Goal: Task Accomplishment & Management: Manage account settings

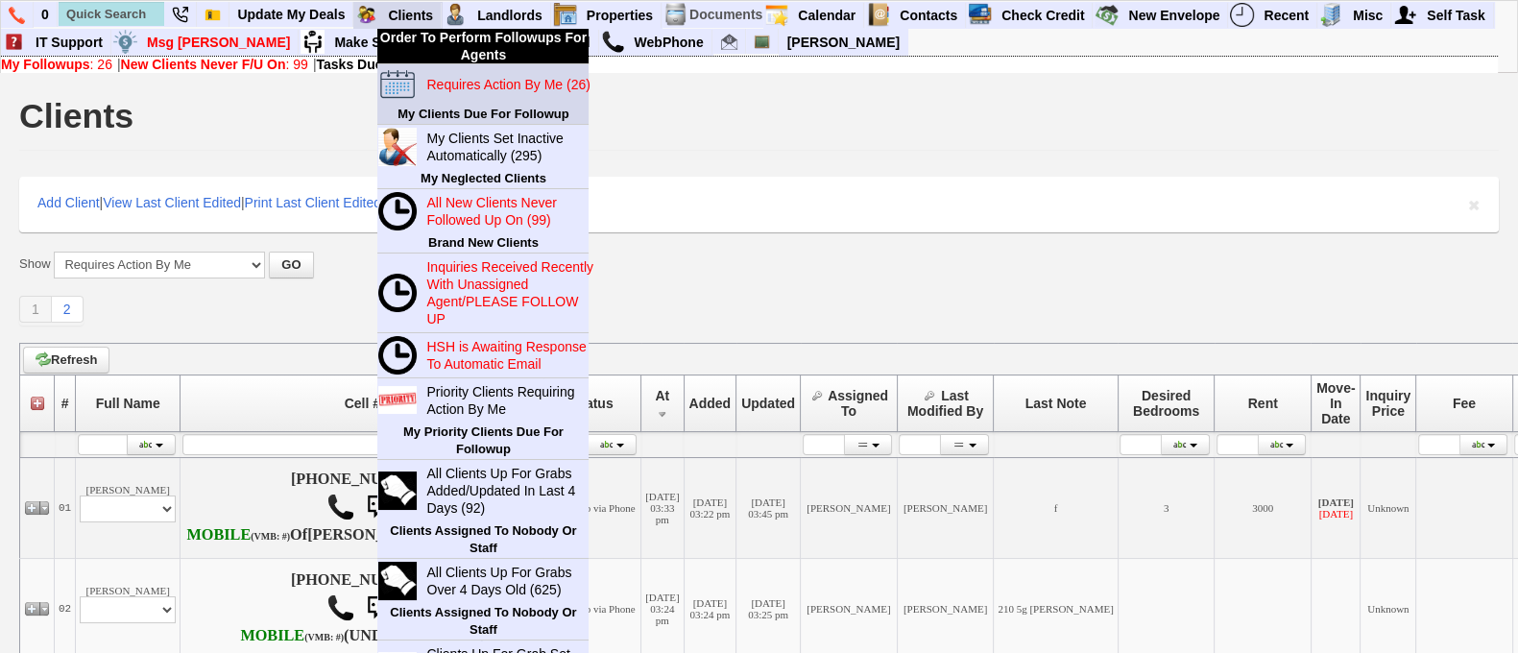
click at [477, 77] on blink "Requires Action By Me (26)" at bounding box center [507, 84] width 163 height 15
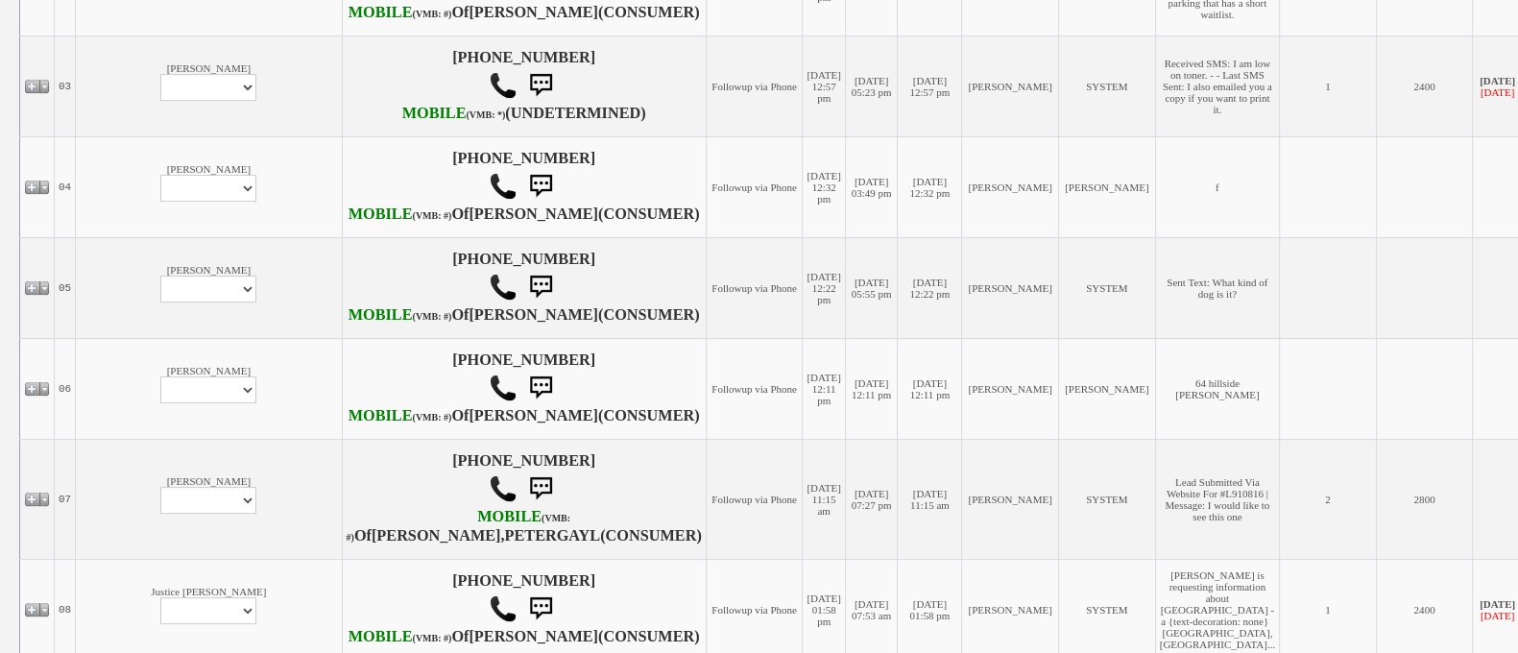
scroll to position [643, 0]
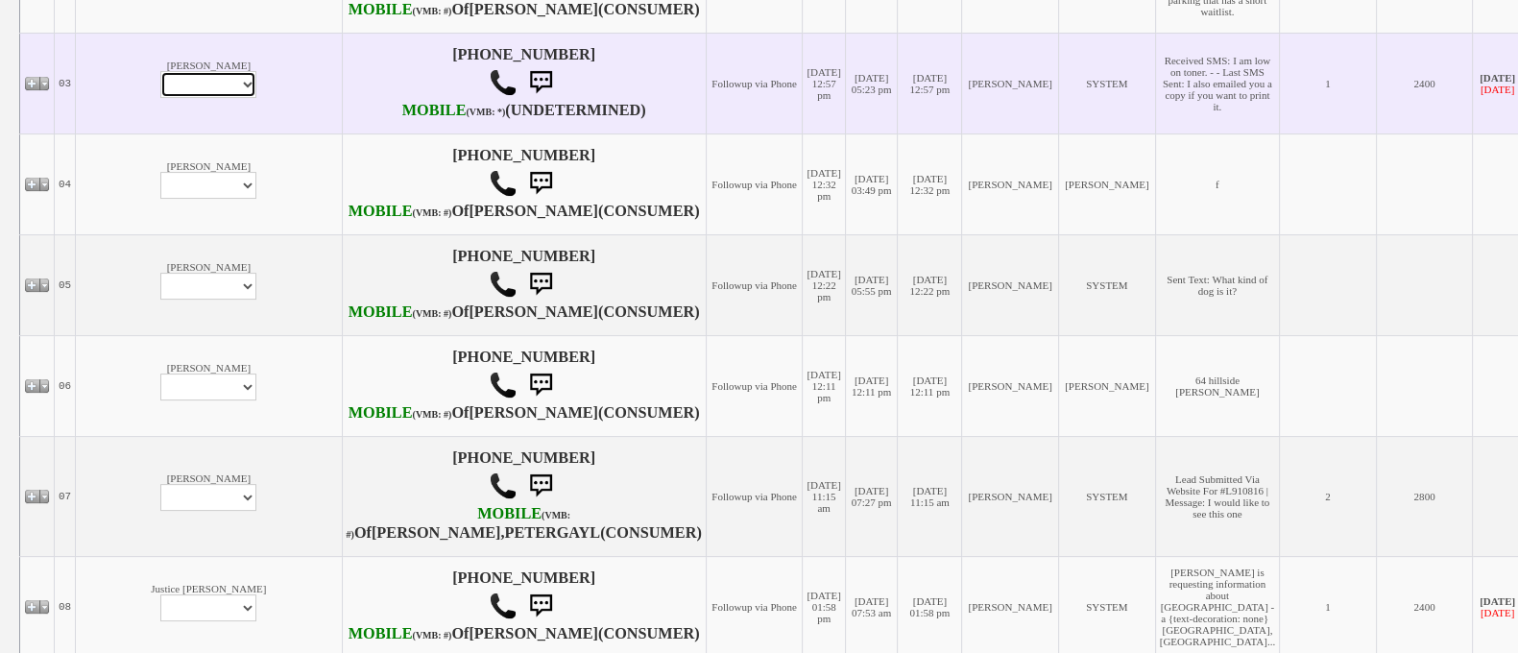
click at [160, 98] on select "Profile Edit Print Email Externally (Will Not Be Tracked In CRM) Closed Deals" at bounding box center [208, 84] width 96 height 27
select select "ChangeURL,/crm/custom/edit_client_form.php?redirect=%2Fcrm%2Fclients.php&id=162…"
click at [160, 98] on select "Profile Edit Print Email Externally (Will Not Be Tracked In CRM) Closed Deals" at bounding box center [208, 84] width 96 height 27
select select
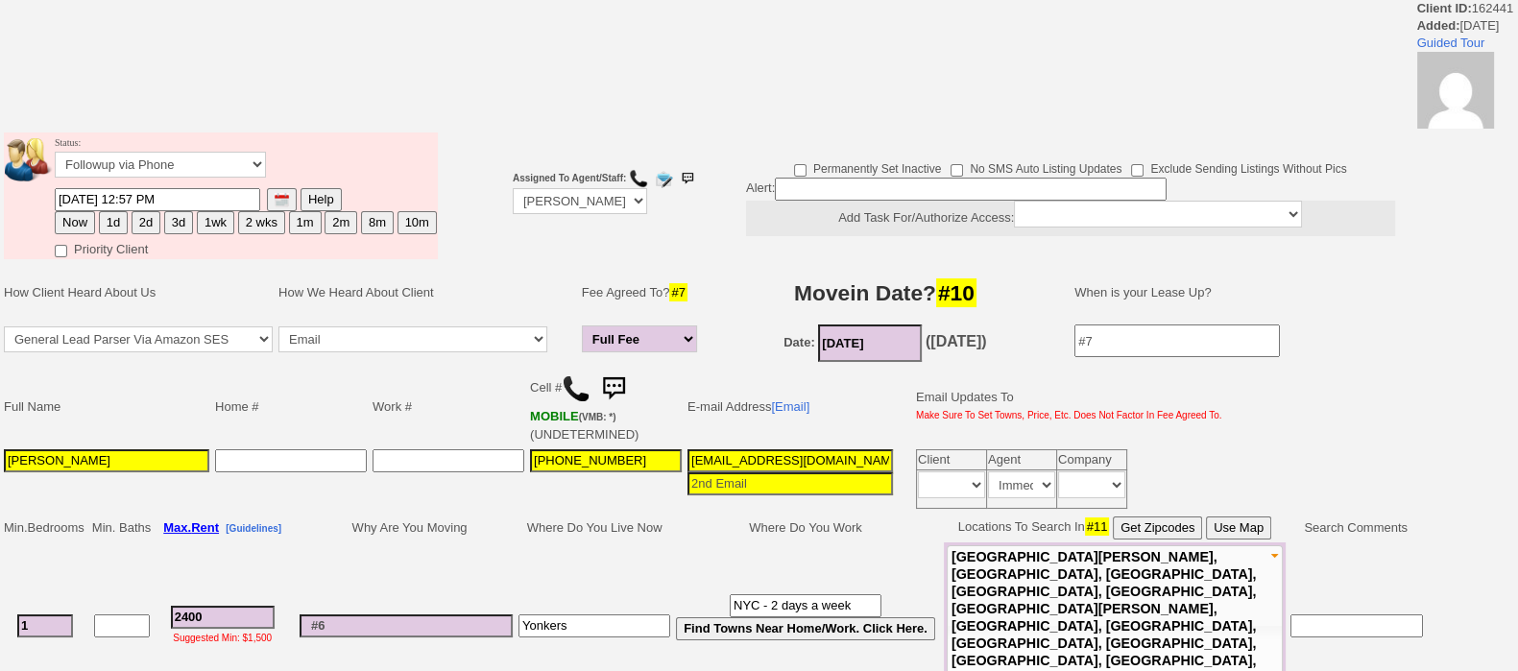
click at [111, 220] on button "1d" at bounding box center [113, 222] width 29 height 23
type input "10/04/2025 01:14 PM"
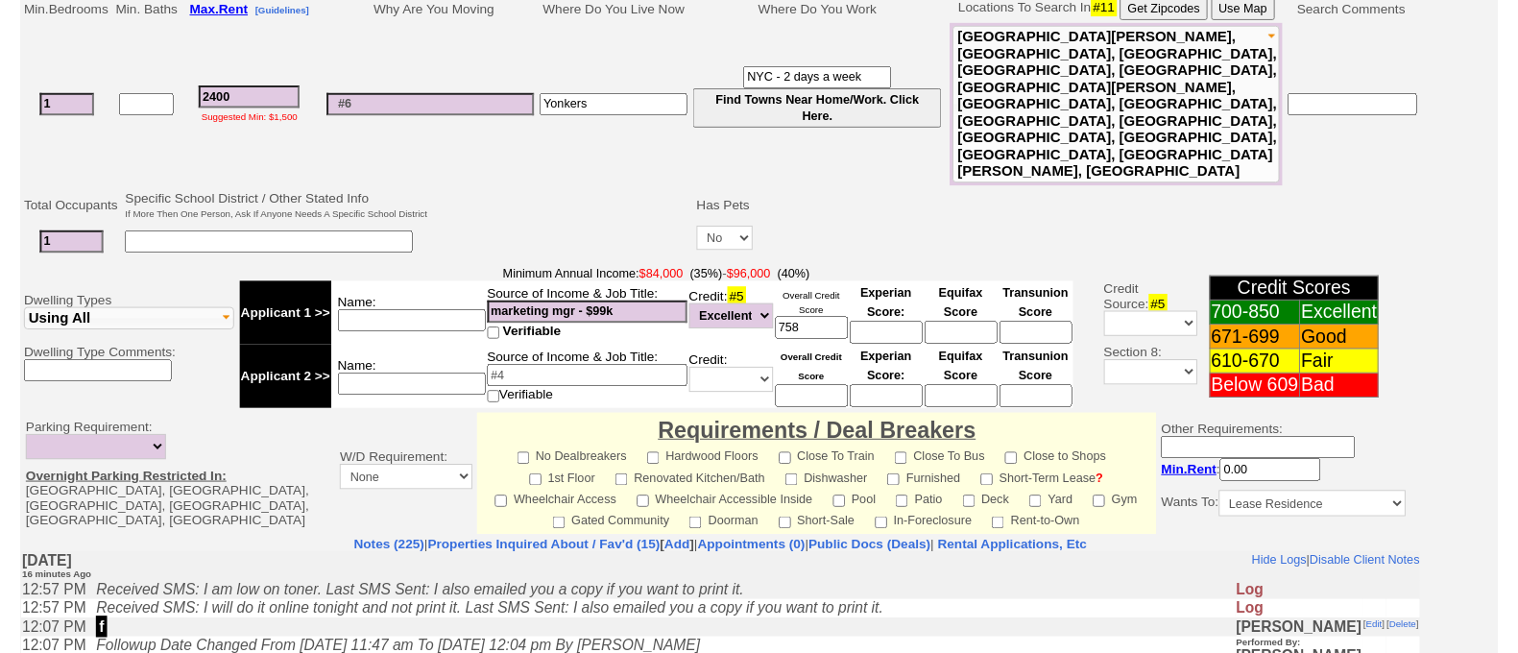
scroll to position [873, 0]
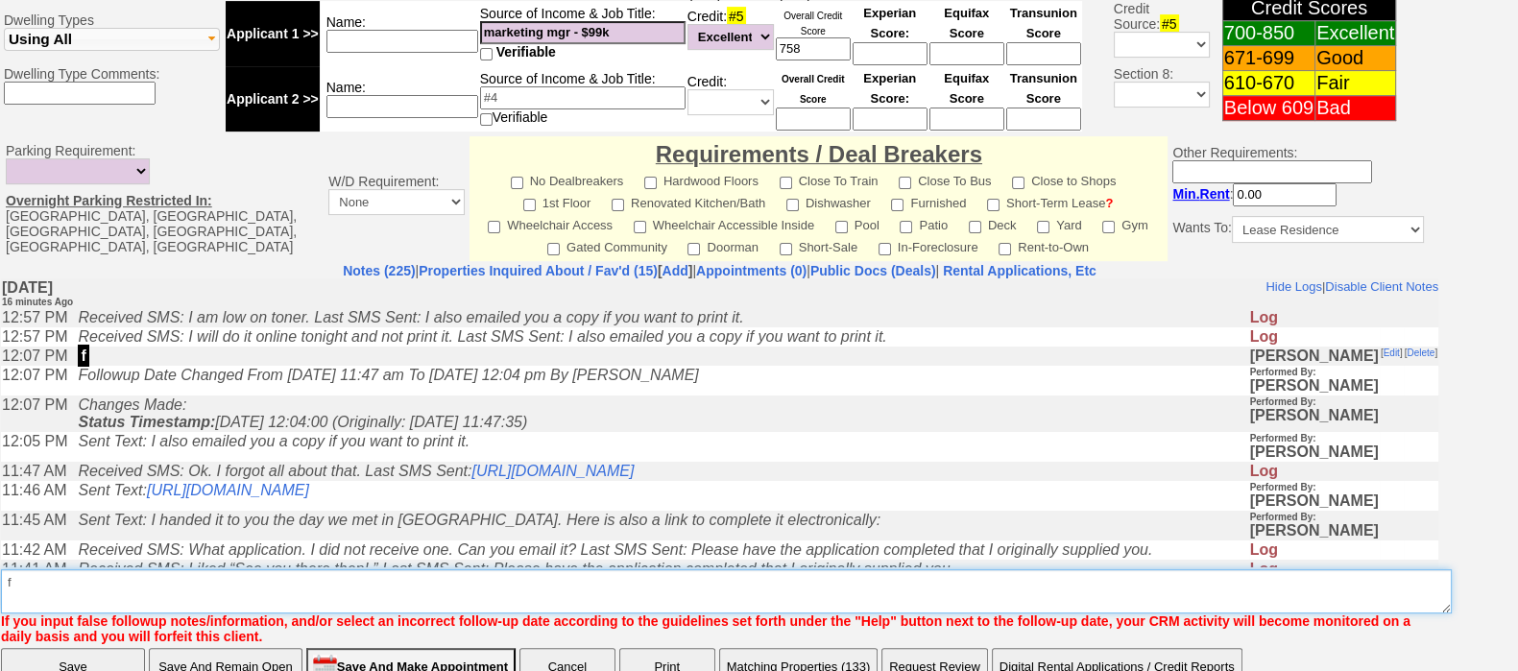
click at [880, 570] on textarea "Insert New Note Here" at bounding box center [726, 592] width 1451 height 44
type textarea "f"
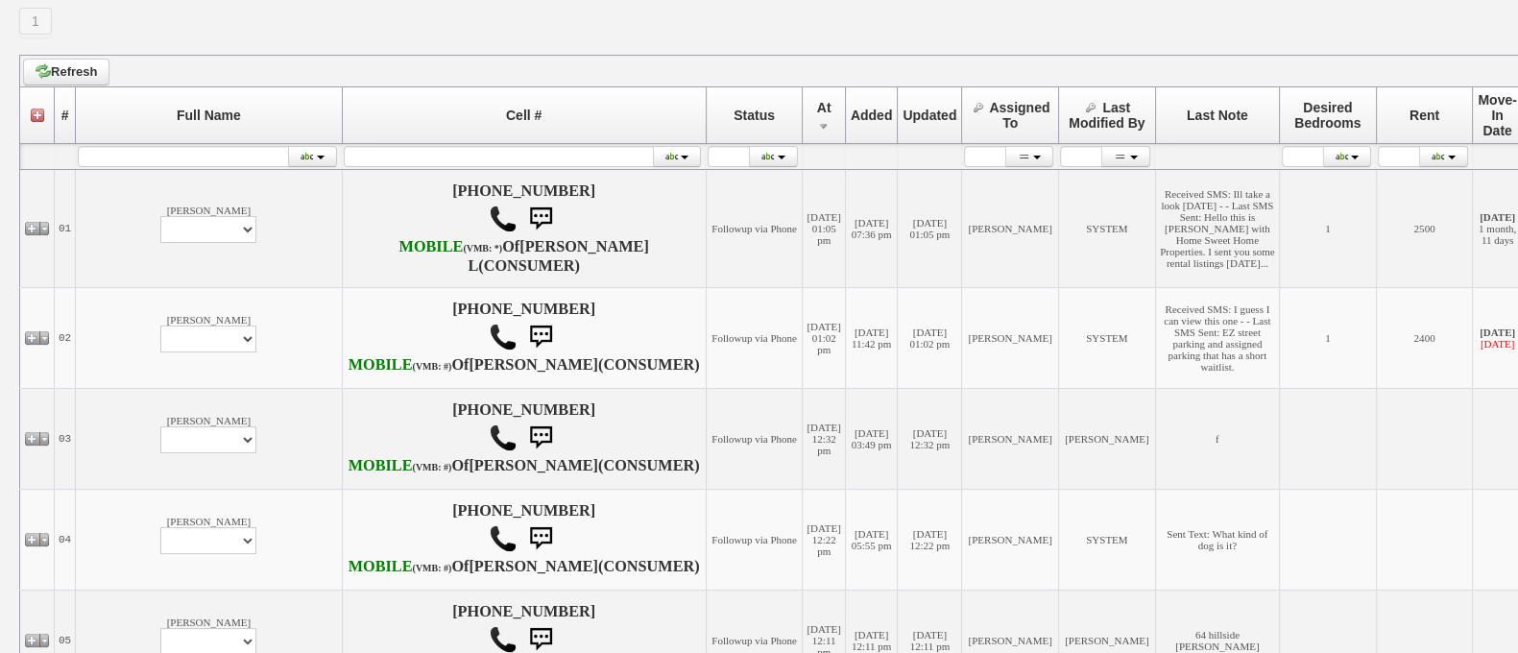
scroll to position [321, 0]
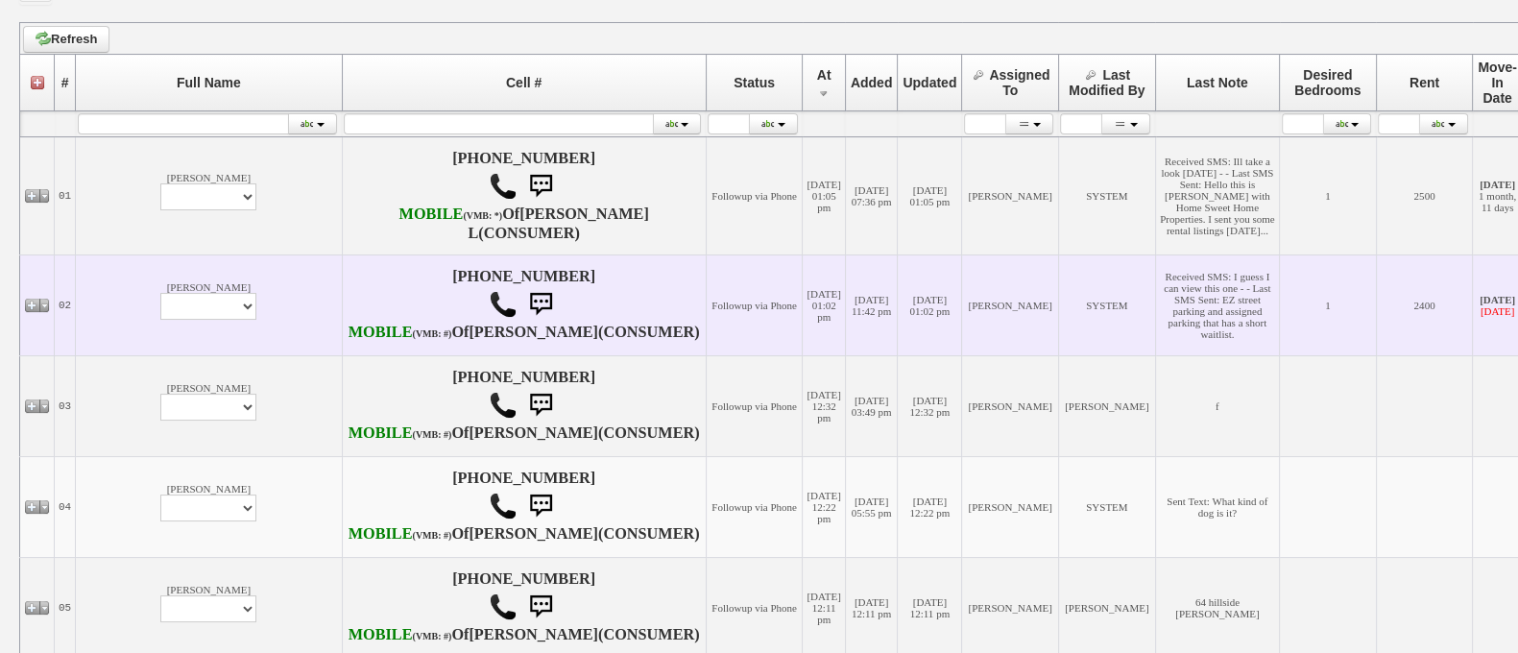
click at [114, 355] on td "Annette Roldan Profile Edit Print Email Externally (Will Not Be Tracked In CRM)…" at bounding box center [209, 305] width 266 height 101
click at [160, 320] on select "Profile Edit Print Email Externally (Will Not Be Tracked In CRM) Closed Deals" at bounding box center [208, 306] width 96 height 27
select select "ChangeURL,/crm/custom/edit_client_form.php?redirect=%2Fcrm%2Fclients.php&id=225…"
click at [160, 320] on select "Profile Edit Print Email Externally (Will Not Be Tracked In CRM) Closed Deals" at bounding box center [208, 306] width 96 height 27
select select
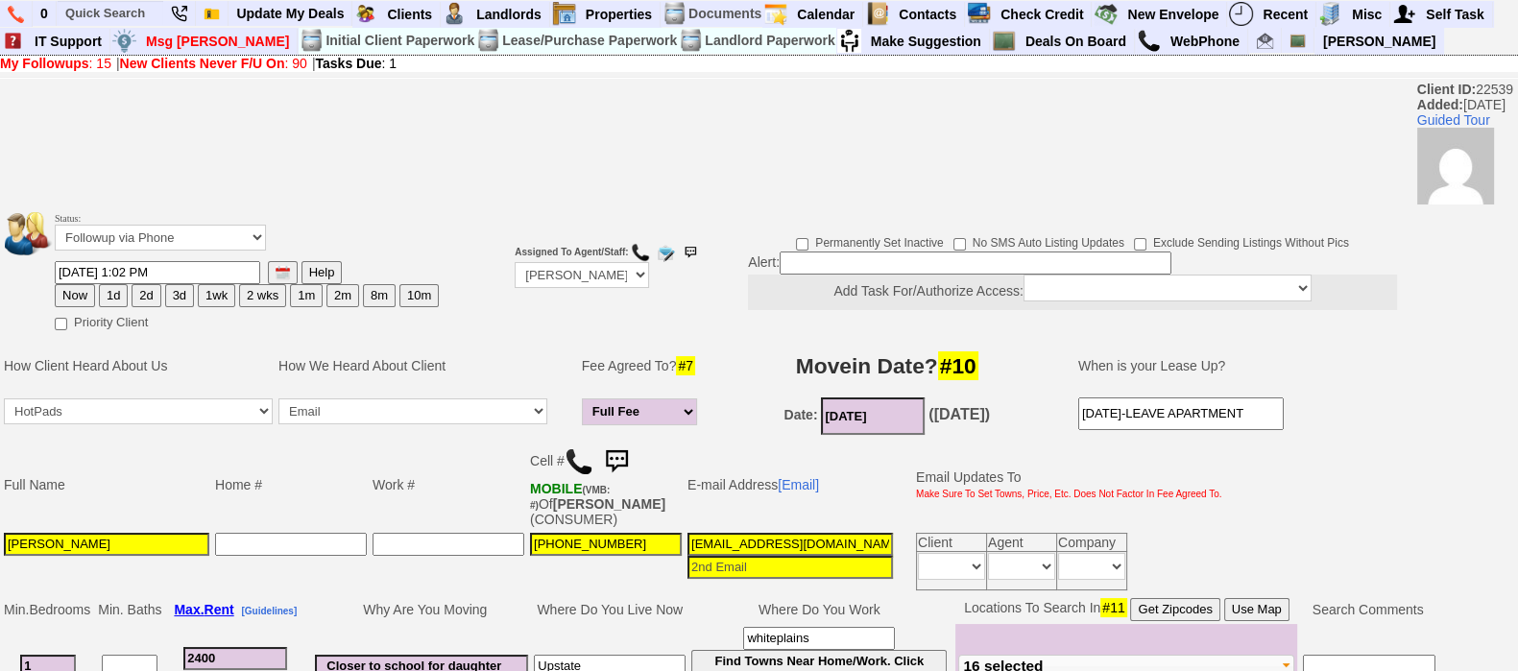
click at [633, 447] on img at bounding box center [616, 462] width 38 height 38
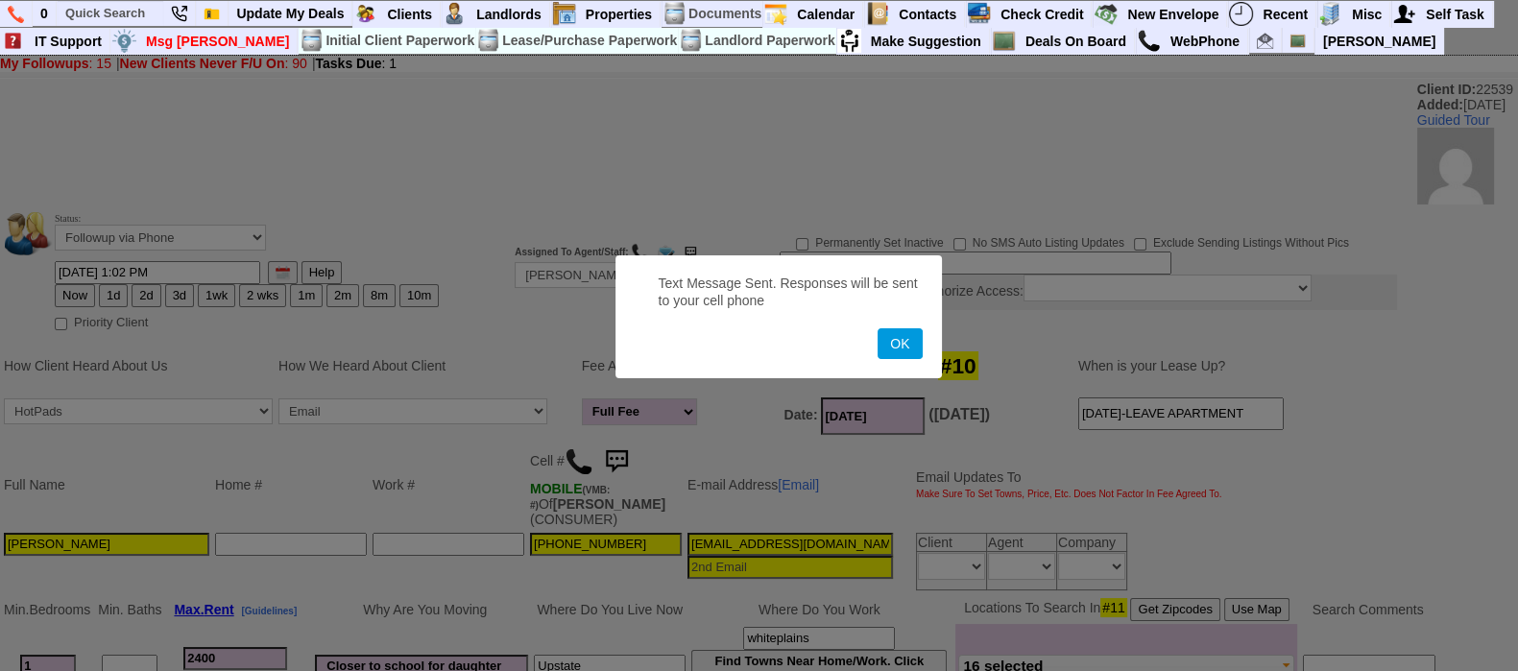
click at [878, 328] on button "OK" at bounding box center [900, 343] width 44 height 31
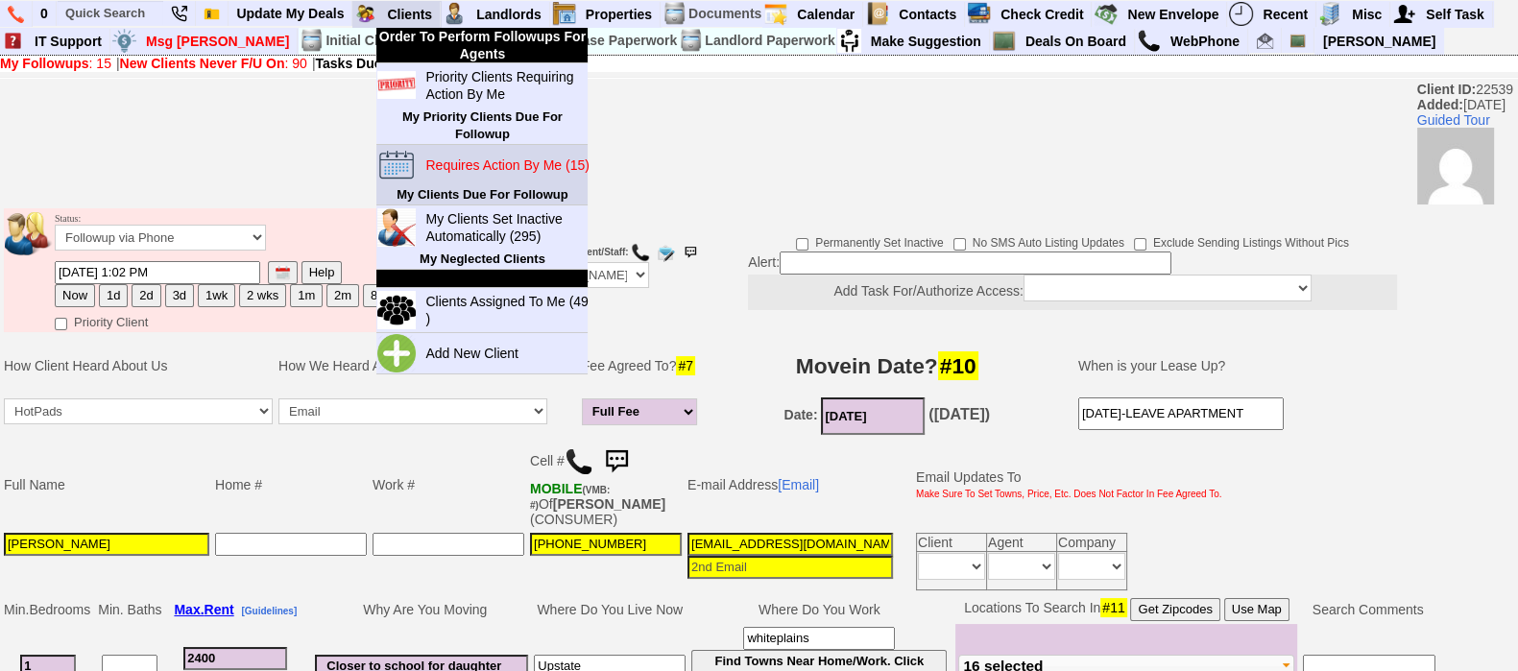
click at [481, 161] on blink "Requires Action By Me (15)" at bounding box center [506, 165] width 163 height 15
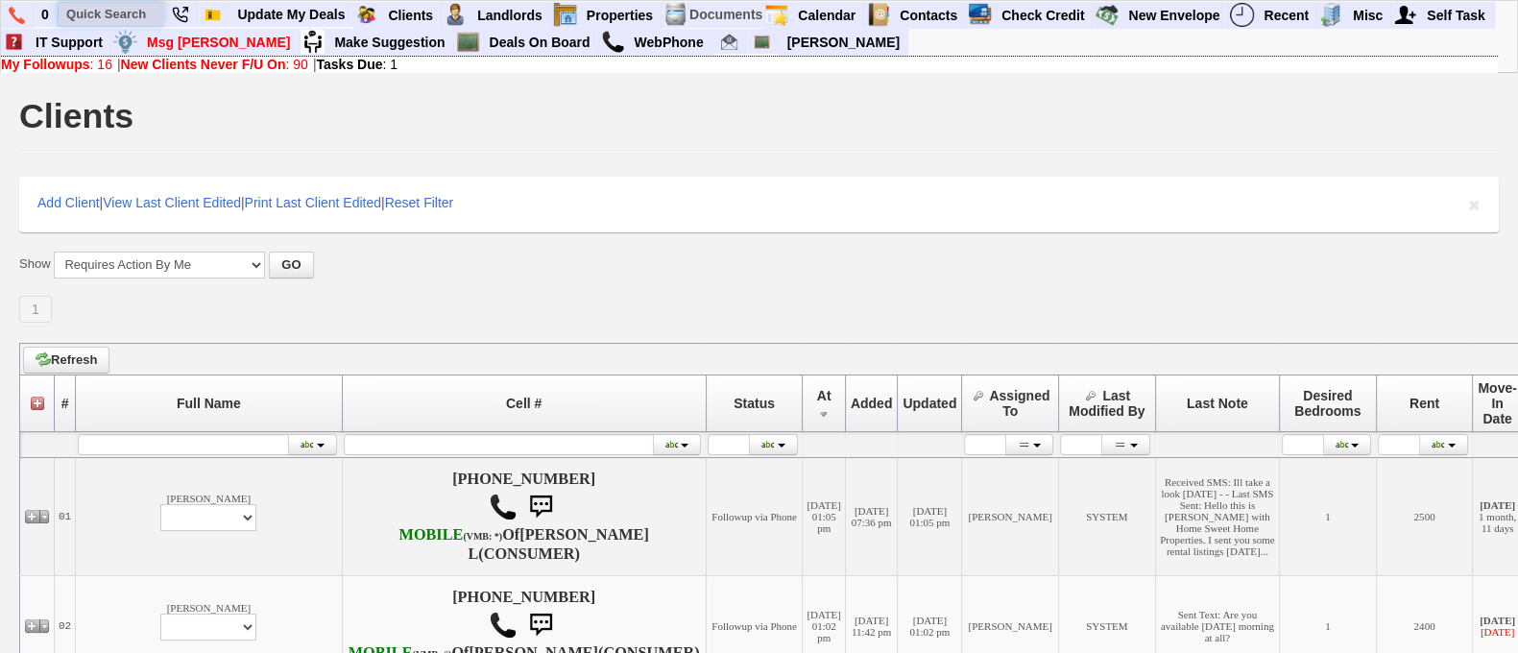
click at [112, 8] on input "text" at bounding box center [112, 14] width 106 height 24
click at [141, 12] on input "text" at bounding box center [112, 14] width 106 height 24
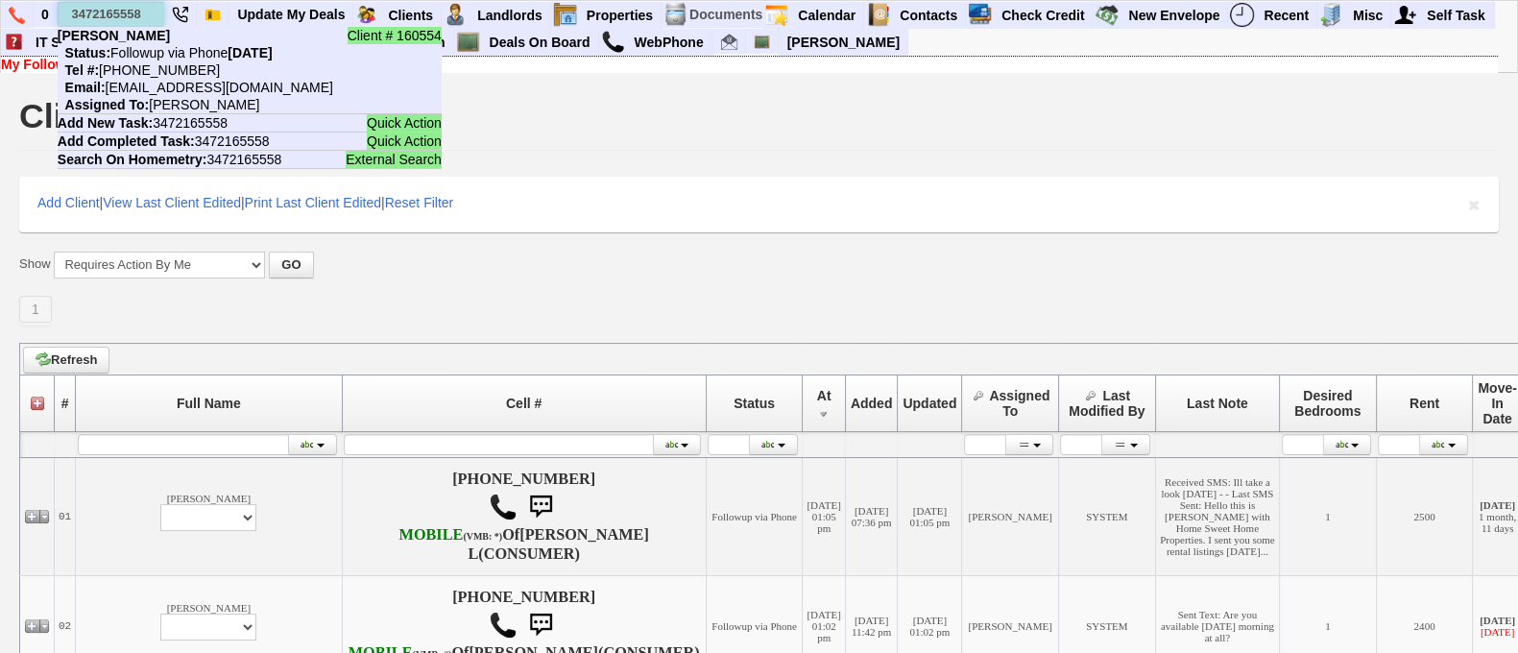
click at [134, 15] on input "3472165558" at bounding box center [112, 14] width 106 height 24
paste input "929) 796-6355"
click at [134, 15] on input "3472165558" at bounding box center [112, 14] width 106 height 24
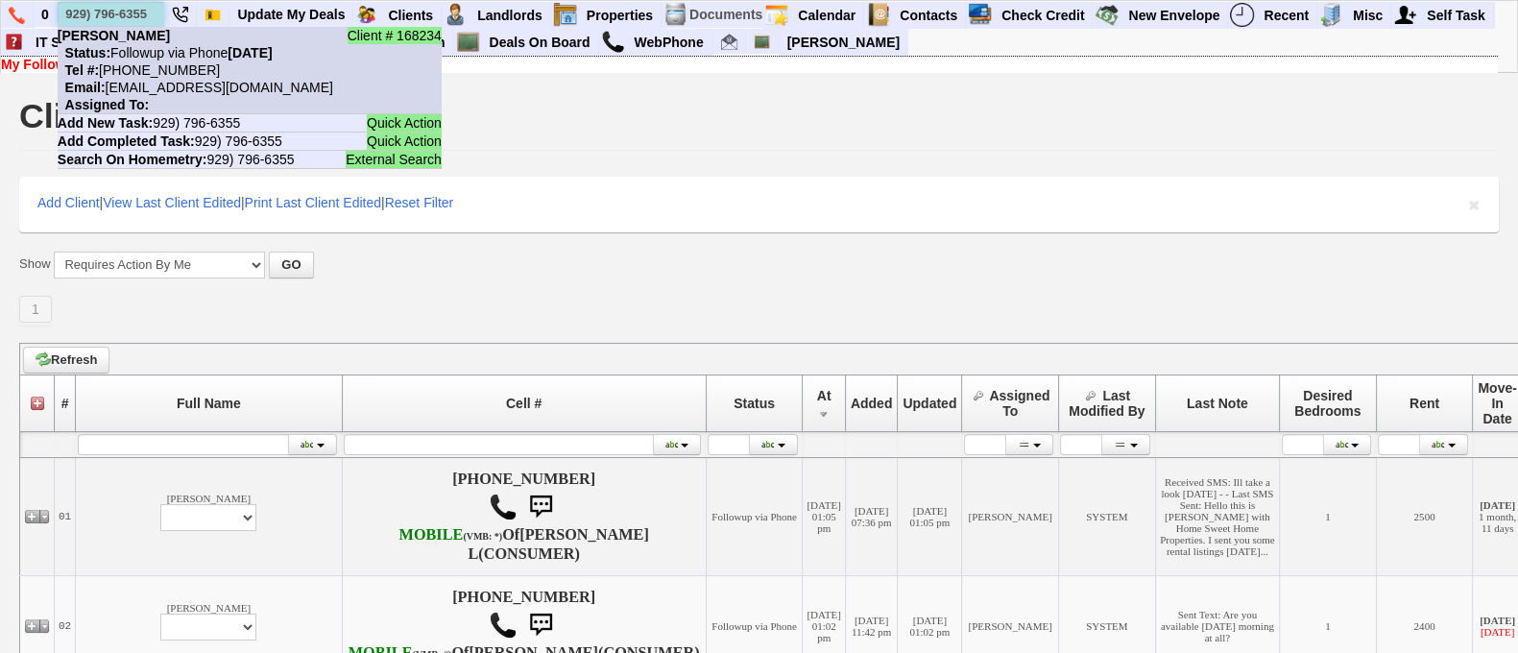
type input "929) 796-6355"
click at [188, 62] on li "Client # 168234 Wesley Thurman Status: Followup via Phone Wednesday, October 1s…" at bounding box center [250, 70] width 384 height 87
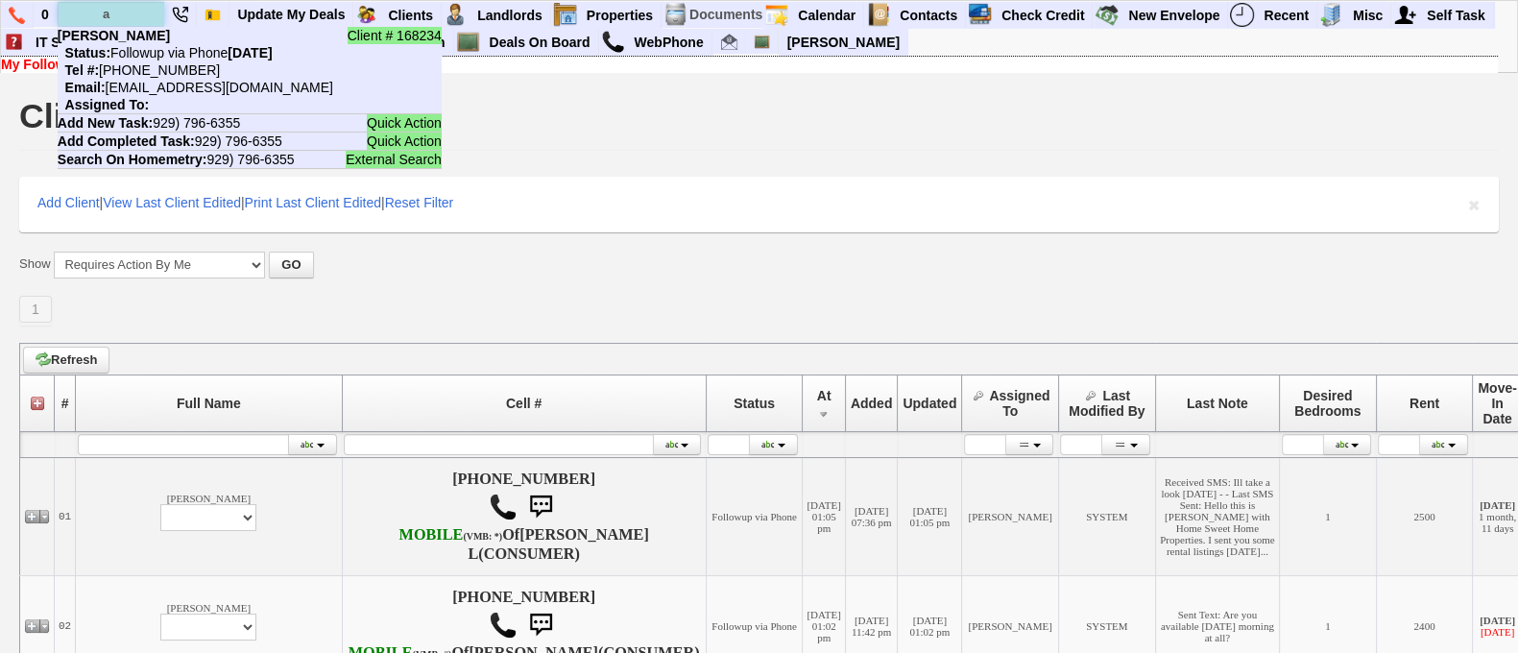
click at [98, 13] on input "a" at bounding box center [112, 14] width 106 height 24
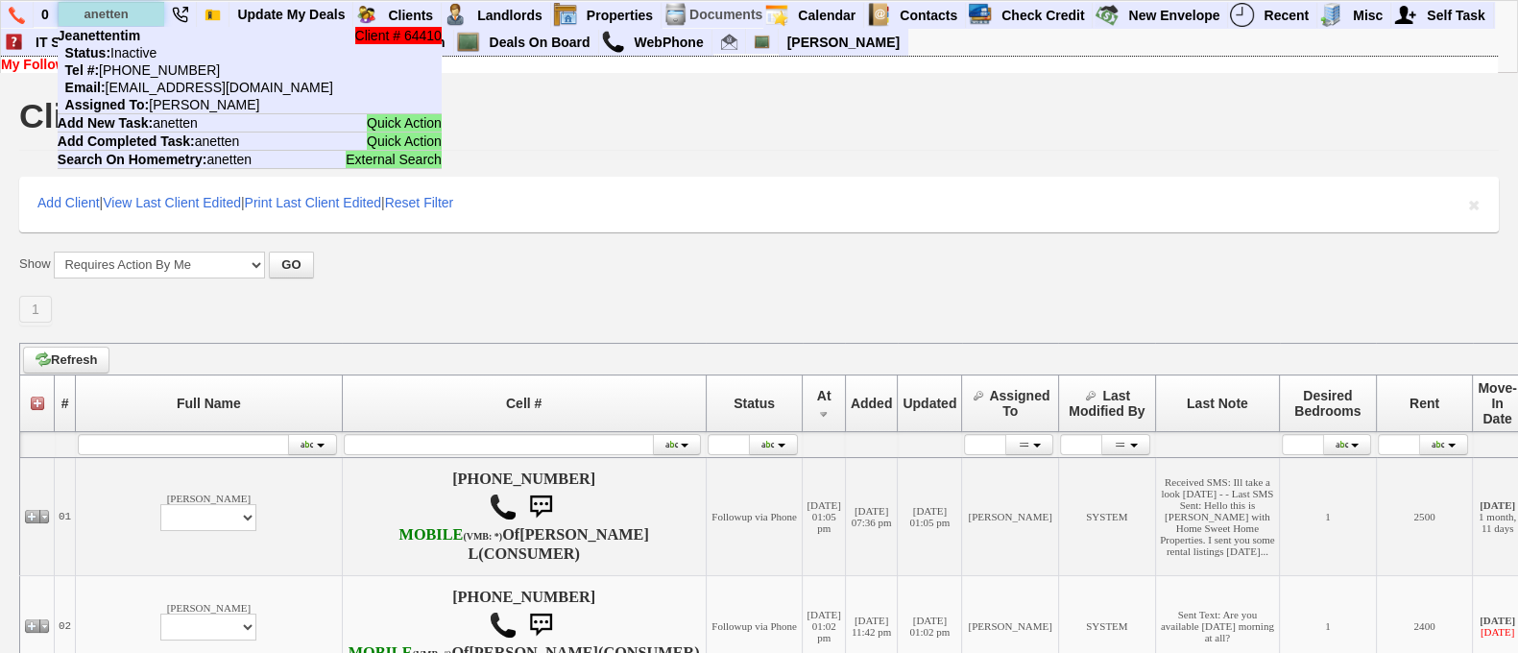
click at [123, 12] on input "anetten" at bounding box center [112, 14] width 106 height 24
paste input "[PHONE_NUMBER]"
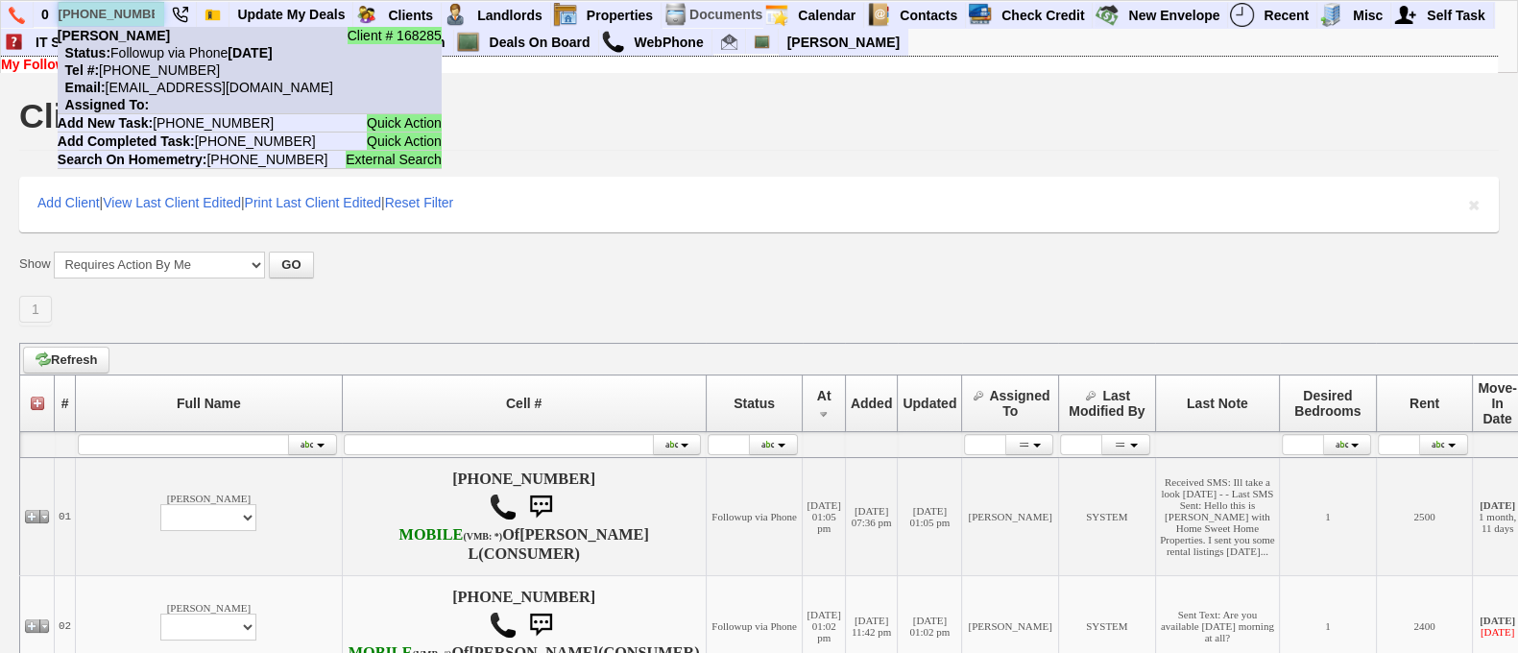
type input "[PHONE_NUMBER]"
click at [158, 66] on nobr "Tel #: 315-975-2866" at bounding box center [139, 69] width 162 height 15
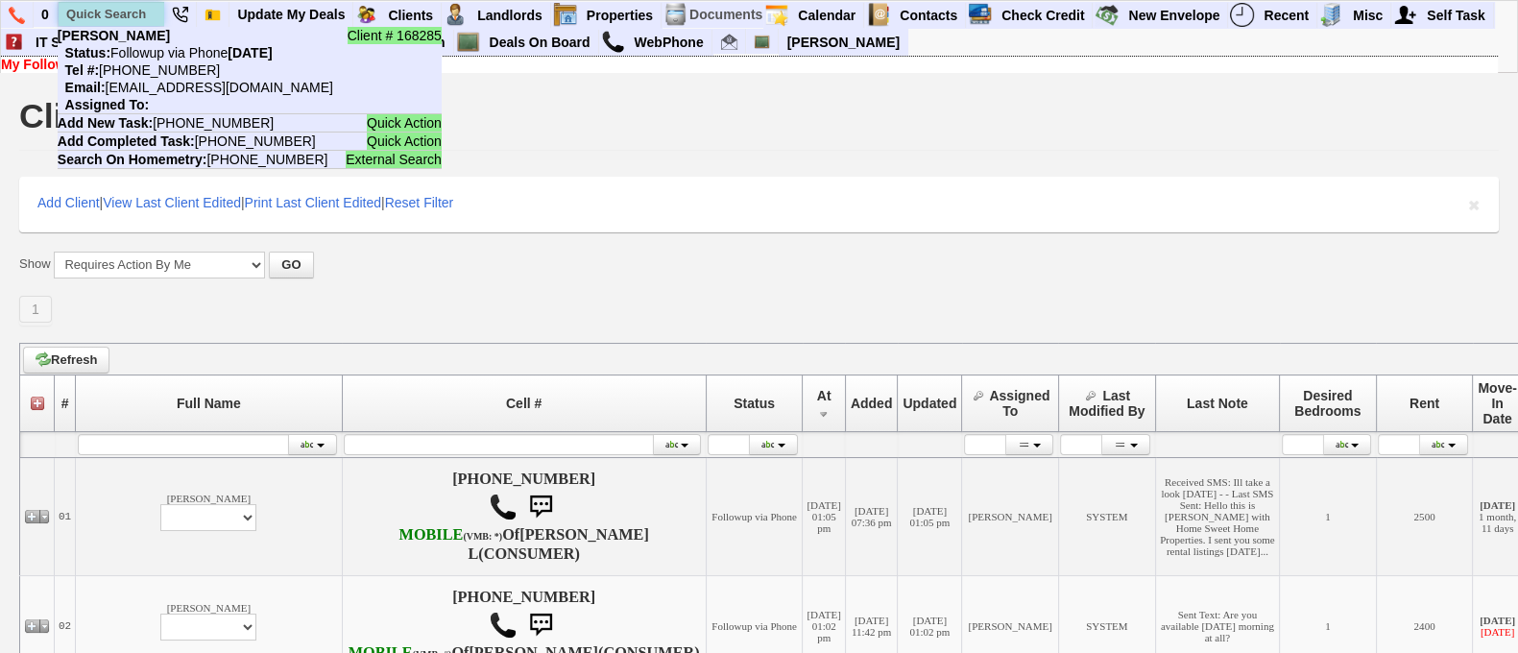
click at [130, 12] on input "text" at bounding box center [112, 14] width 106 height 24
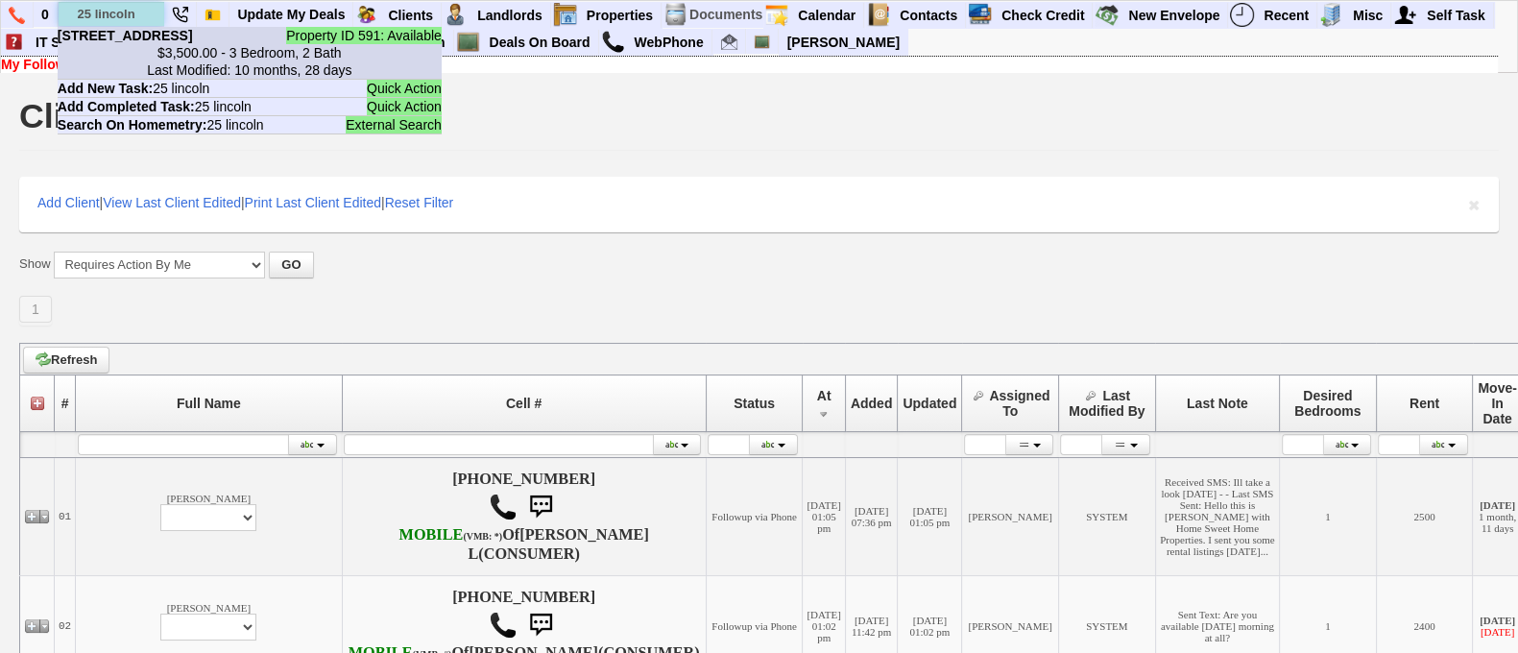
type input "25 lincoln"
click at [170, 61] on center "$3,500.00 - 3 Bedroom, 2 Bath Last Modified: 10 months, 28 days" at bounding box center [250, 61] width 384 height 35
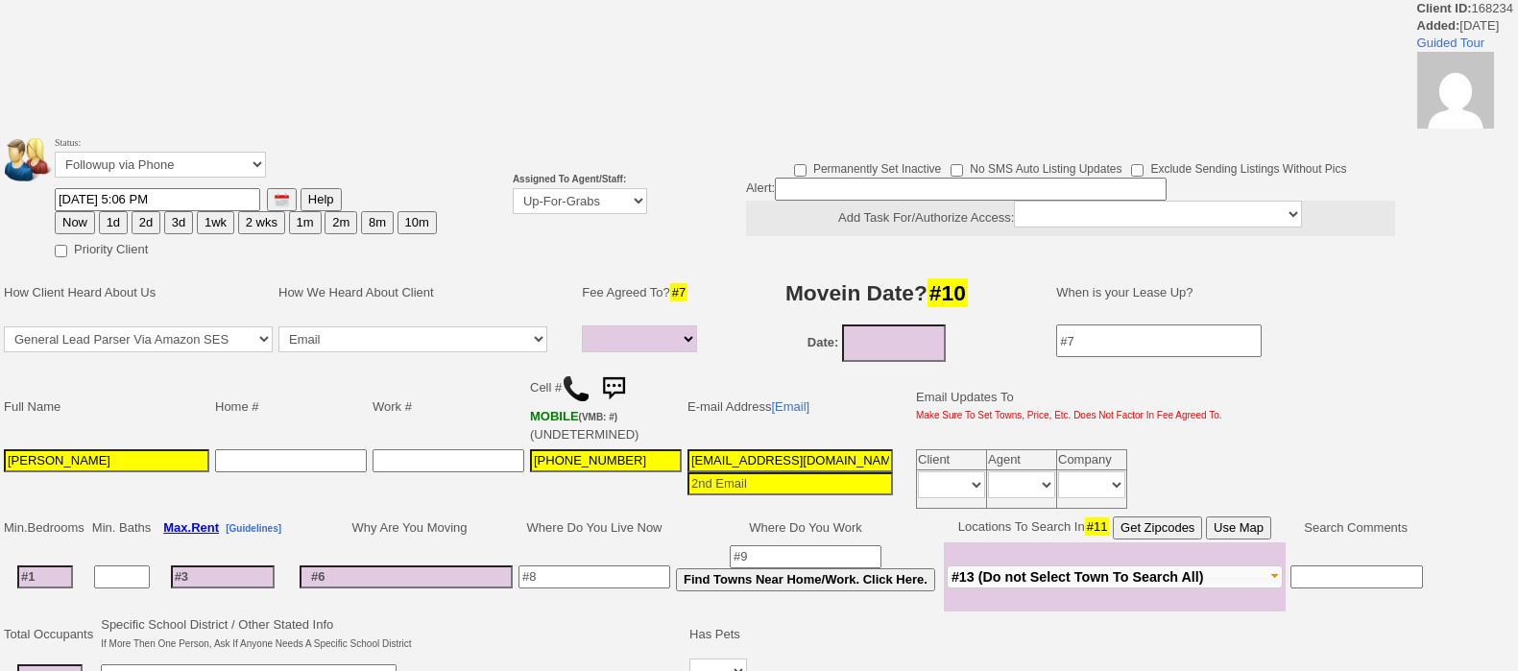
select select
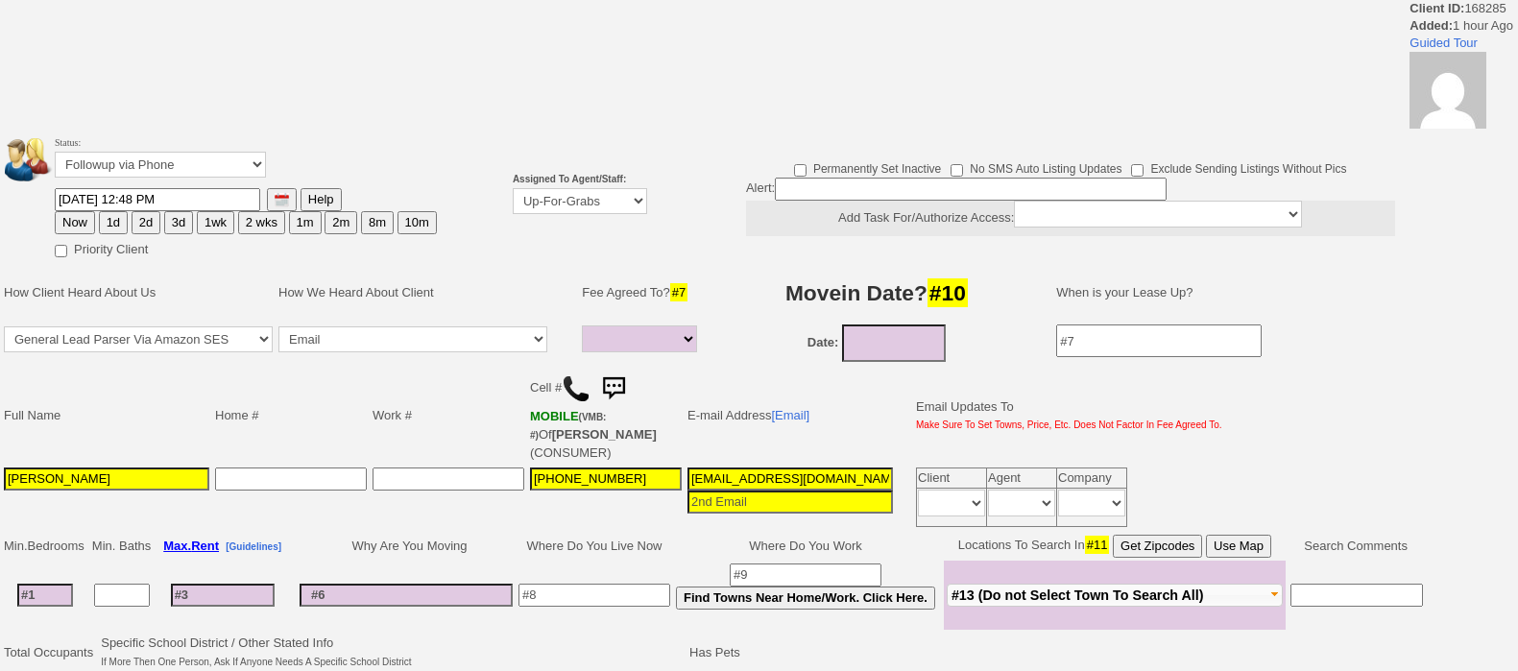
select select
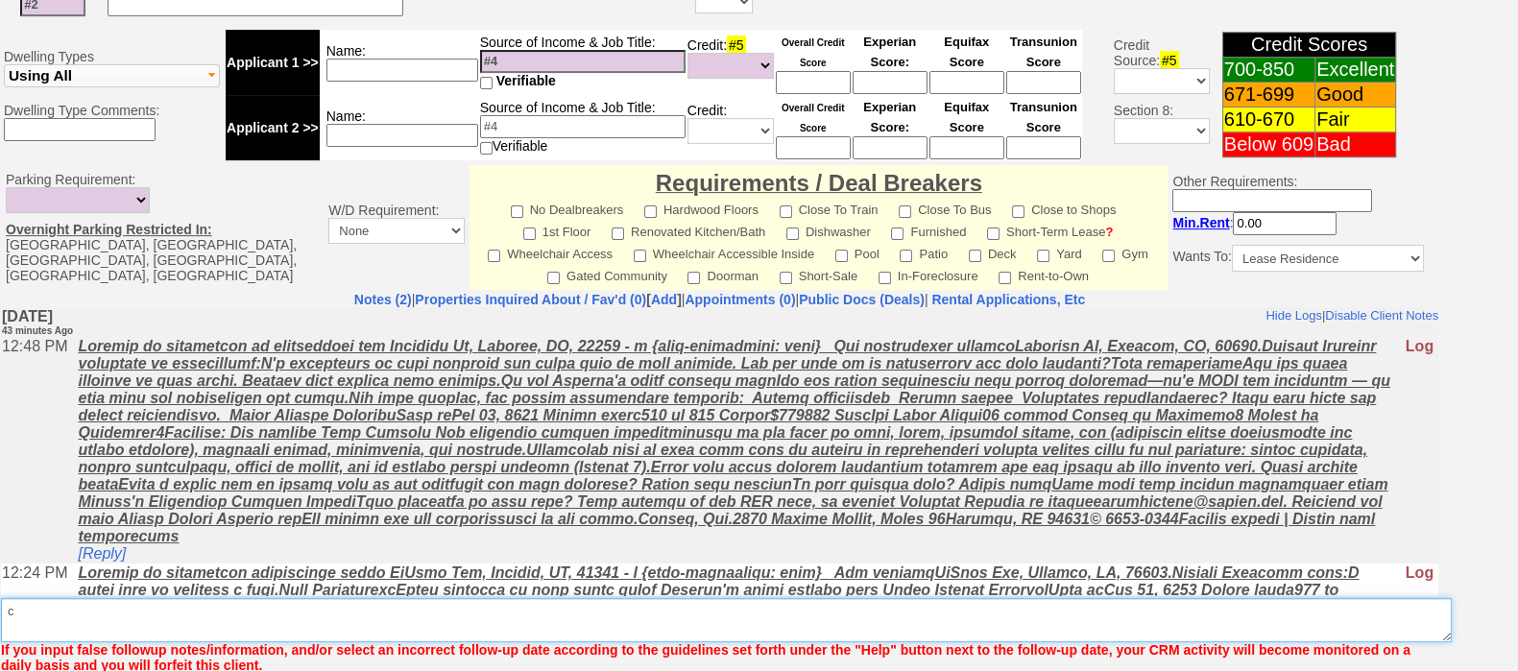
click at [1187, 633] on textarea "Insert New Note Here" at bounding box center [726, 620] width 1451 height 44
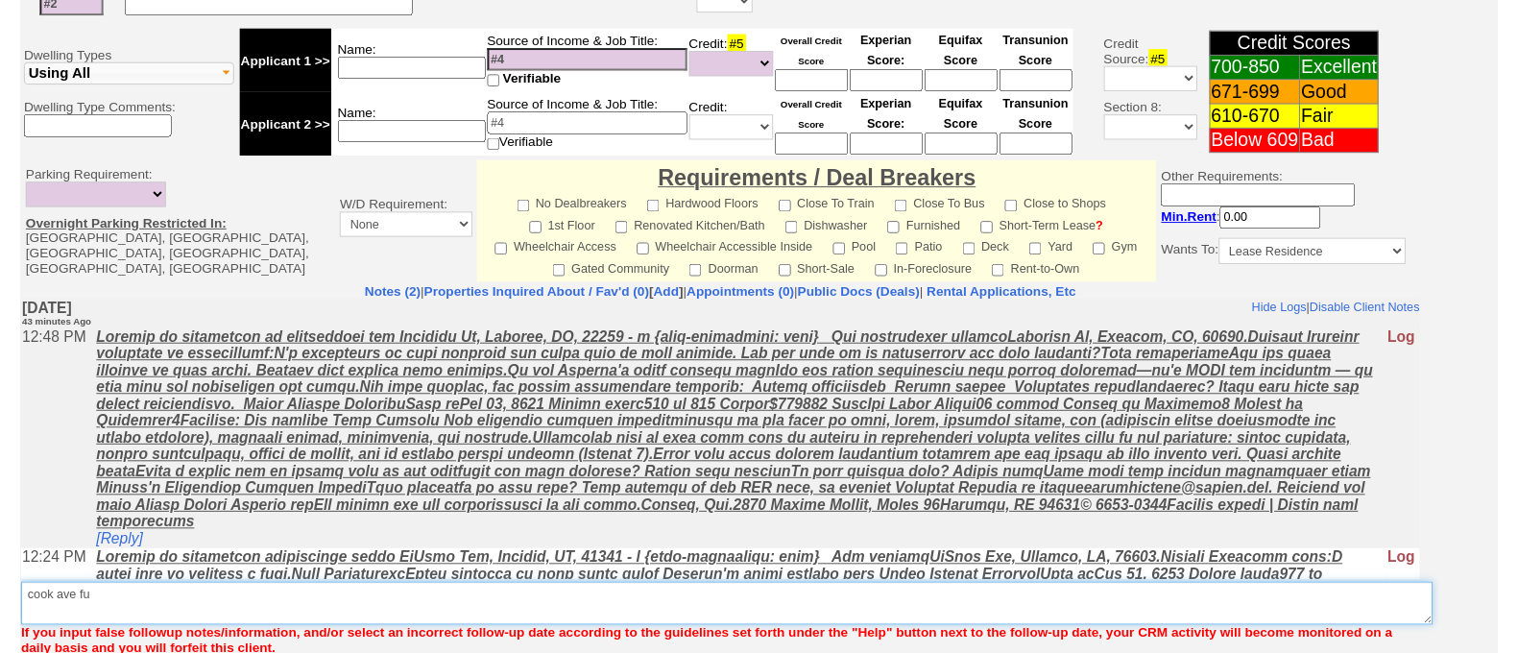
scroll to position [174, 0]
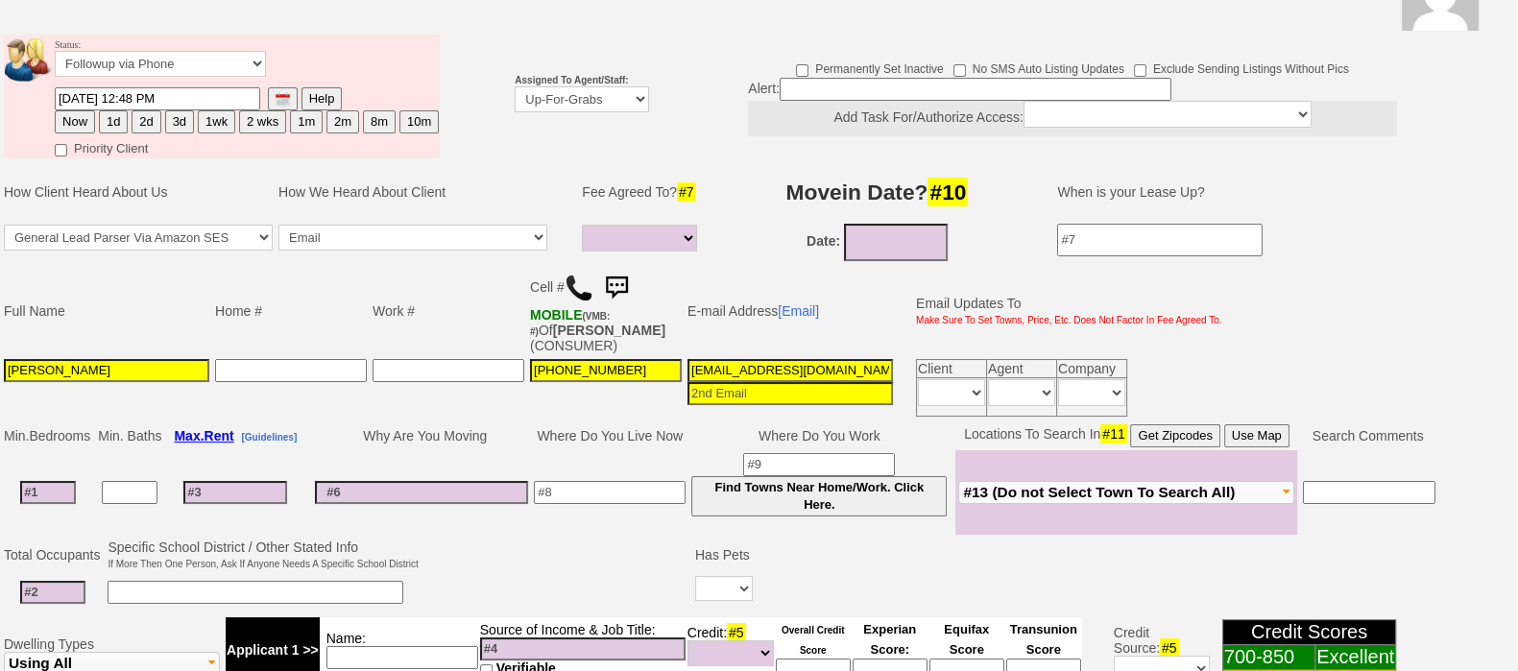
type textarea "cook ave fu"
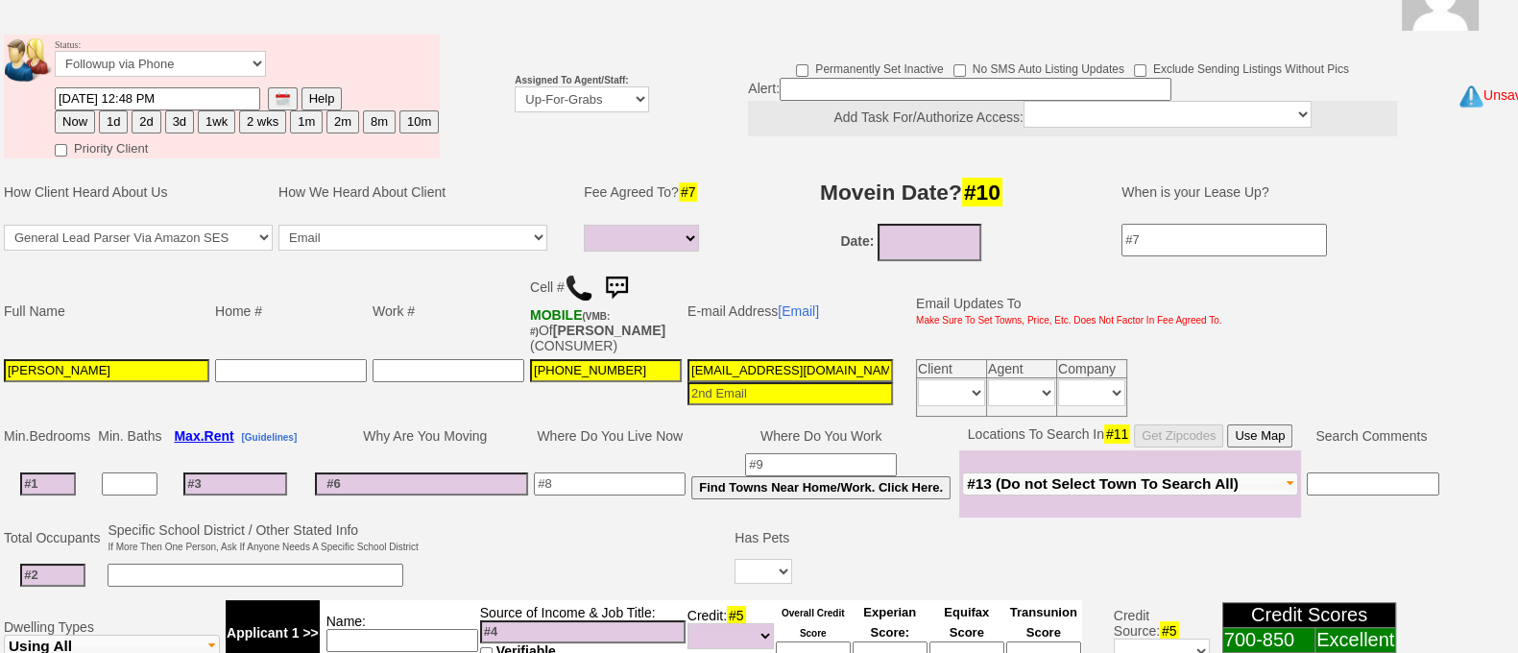
click at [110, 124] on button "1d" at bounding box center [113, 121] width 29 height 23
type input "10/04/2025 01:32 PM"
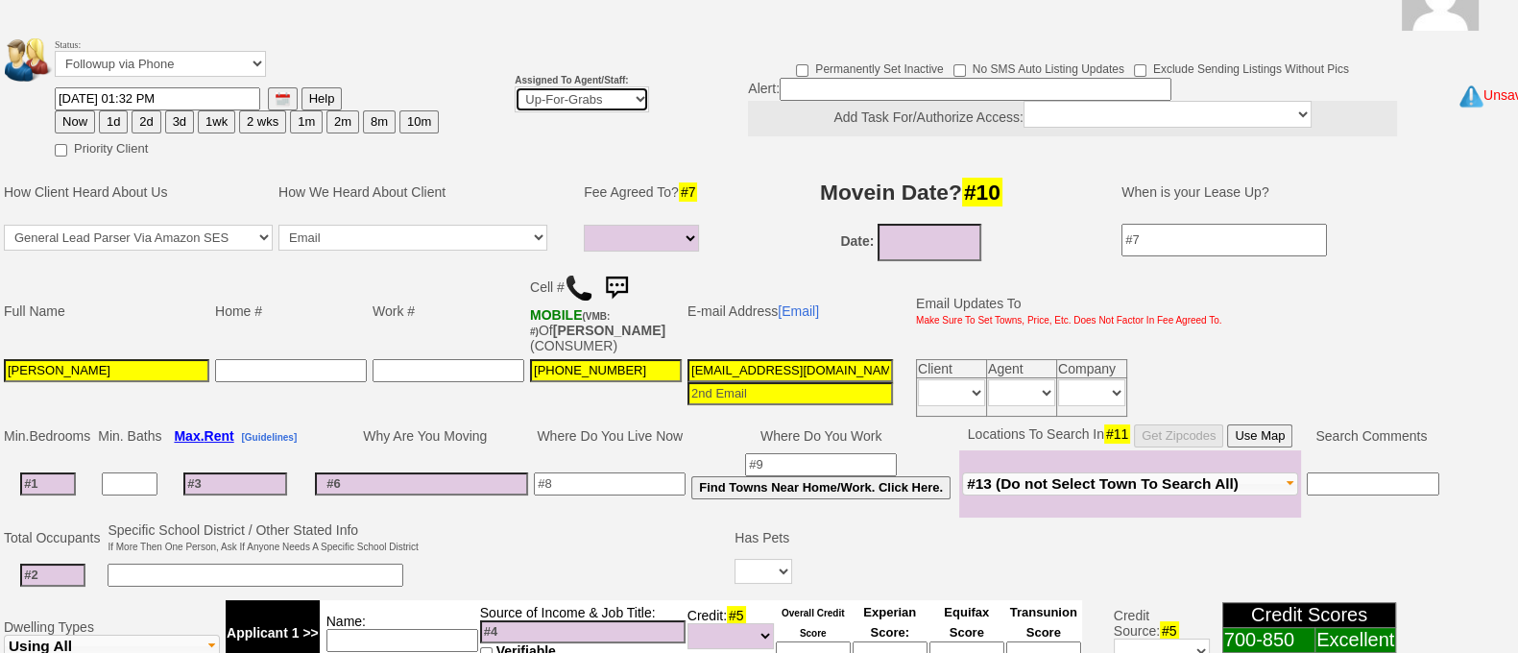
click at [557, 91] on select "Up-For-Grabs ***** STAFF ***** Bob Bruno 914-419-3579 Cristy Liberto 914-486-10…" at bounding box center [582, 99] width 134 height 26
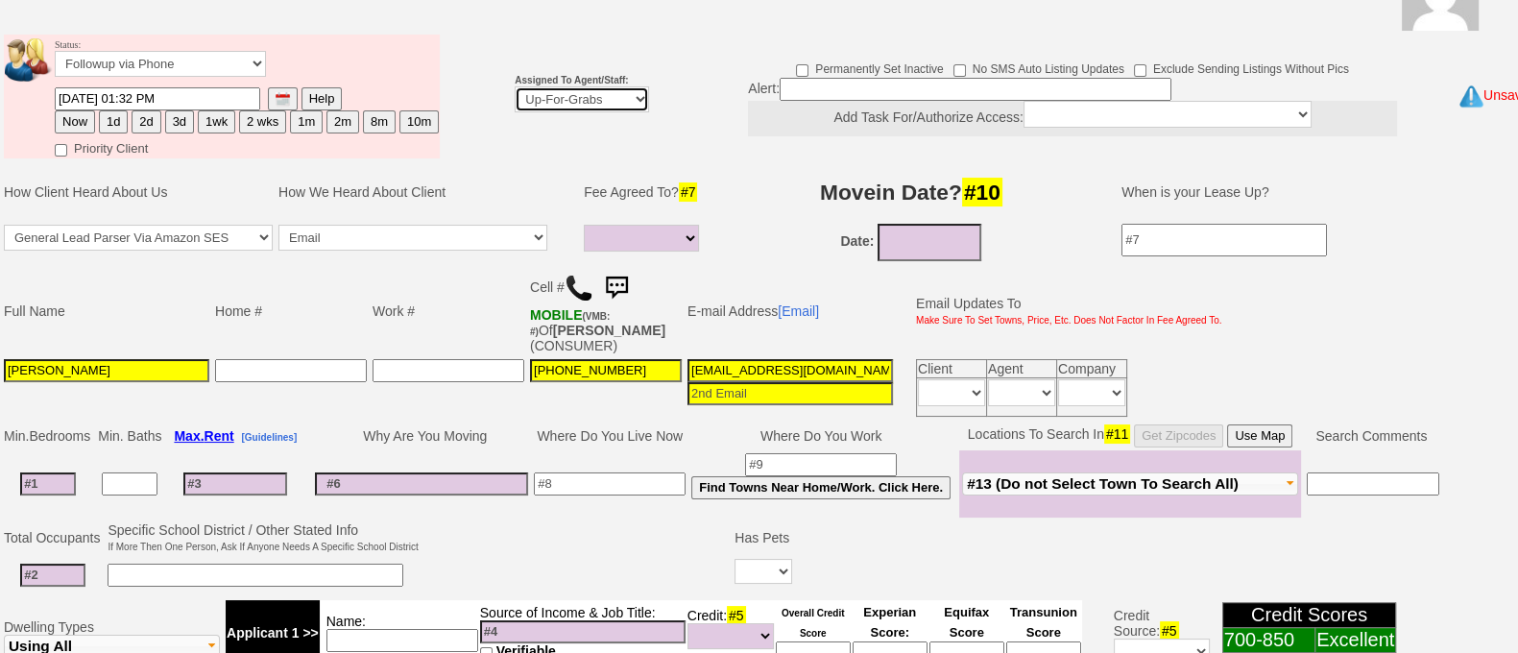
select select "148"
click at [515, 87] on select "Up-For-Grabs ***** STAFF ***** Bob Bruno 914-419-3579 Cristy Liberto 914-486-10…" at bounding box center [582, 99] width 134 height 26
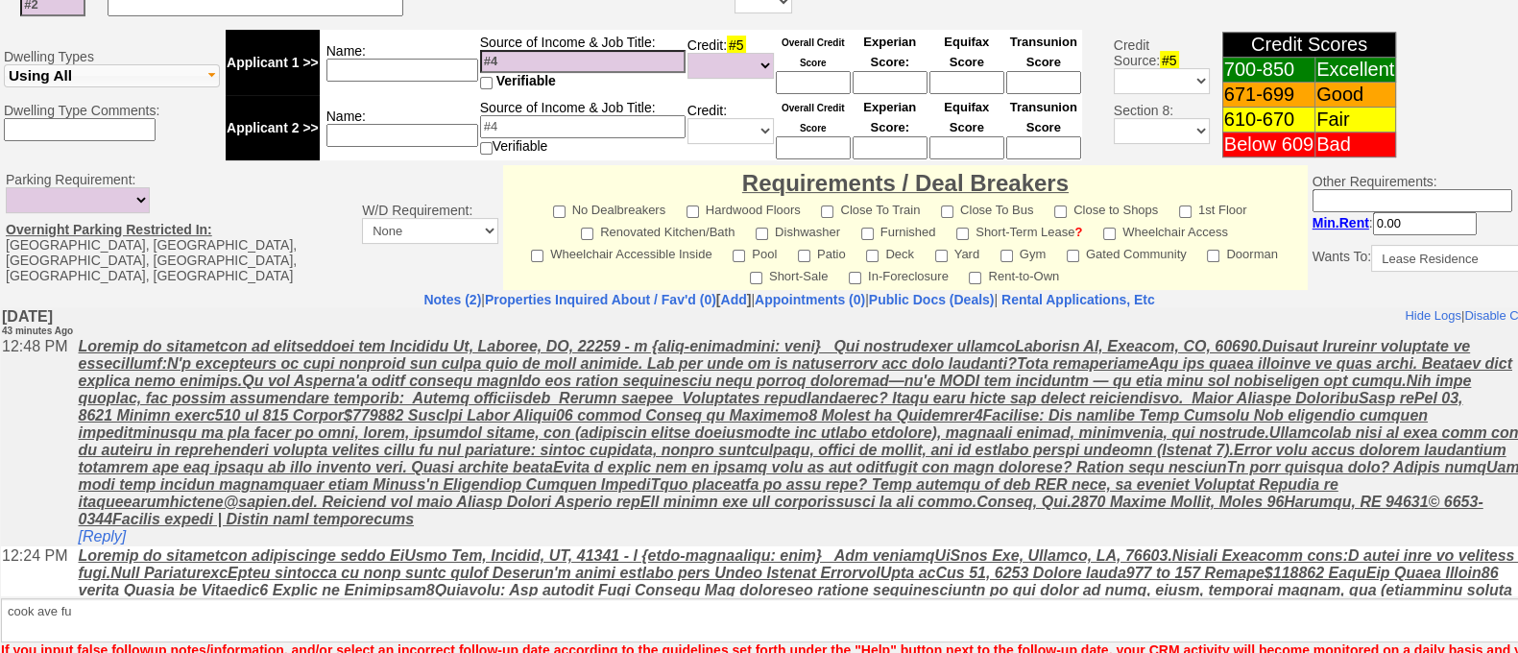
scroll to position [857, 0]
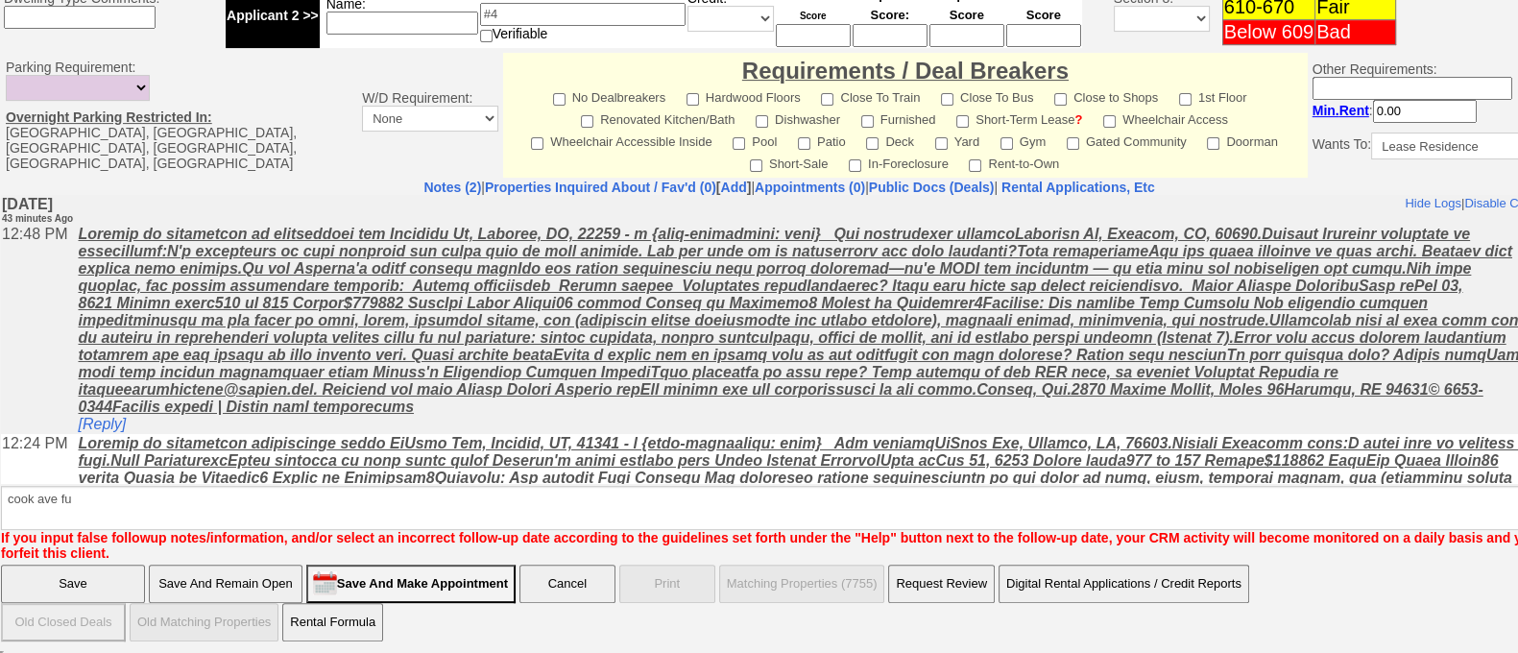
drag, startPoint x: 55, startPoint y: 580, endPoint x: 71, endPoint y: 280, distance: 300.1
click at [55, 580] on input "Save" at bounding box center [73, 584] width 144 height 38
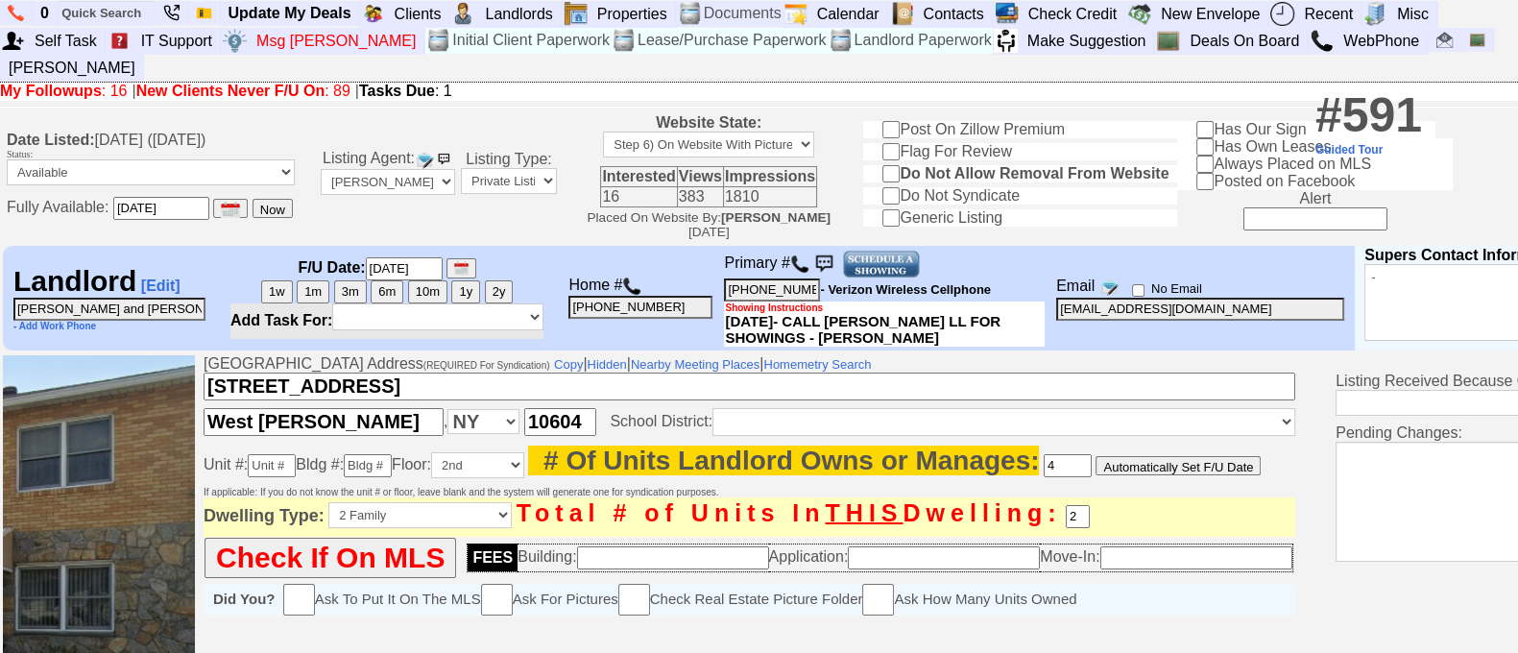
scroll to position [92, 0]
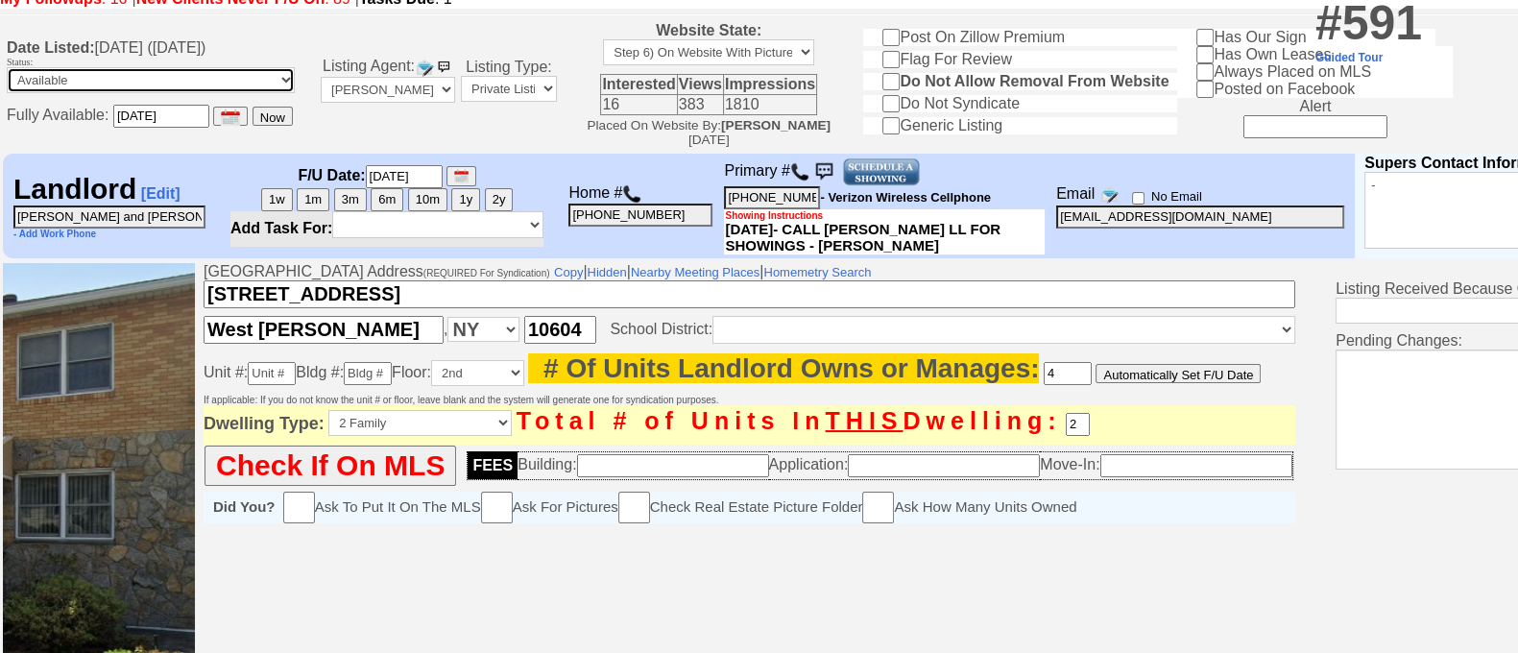
click at [277, 67] on select "Available Unavailable - Do Not Select If Deal Pending Form Incomplete" at bounding box center [151, 80] width 288 height 26
select select "Unavailable"
click at [7, 67] on select "Available Unavailable - Do Not Select If Deal Pending Form Incomplete" at bounding box center [151, 80] width 288 height 26
type input "12/26/2025"
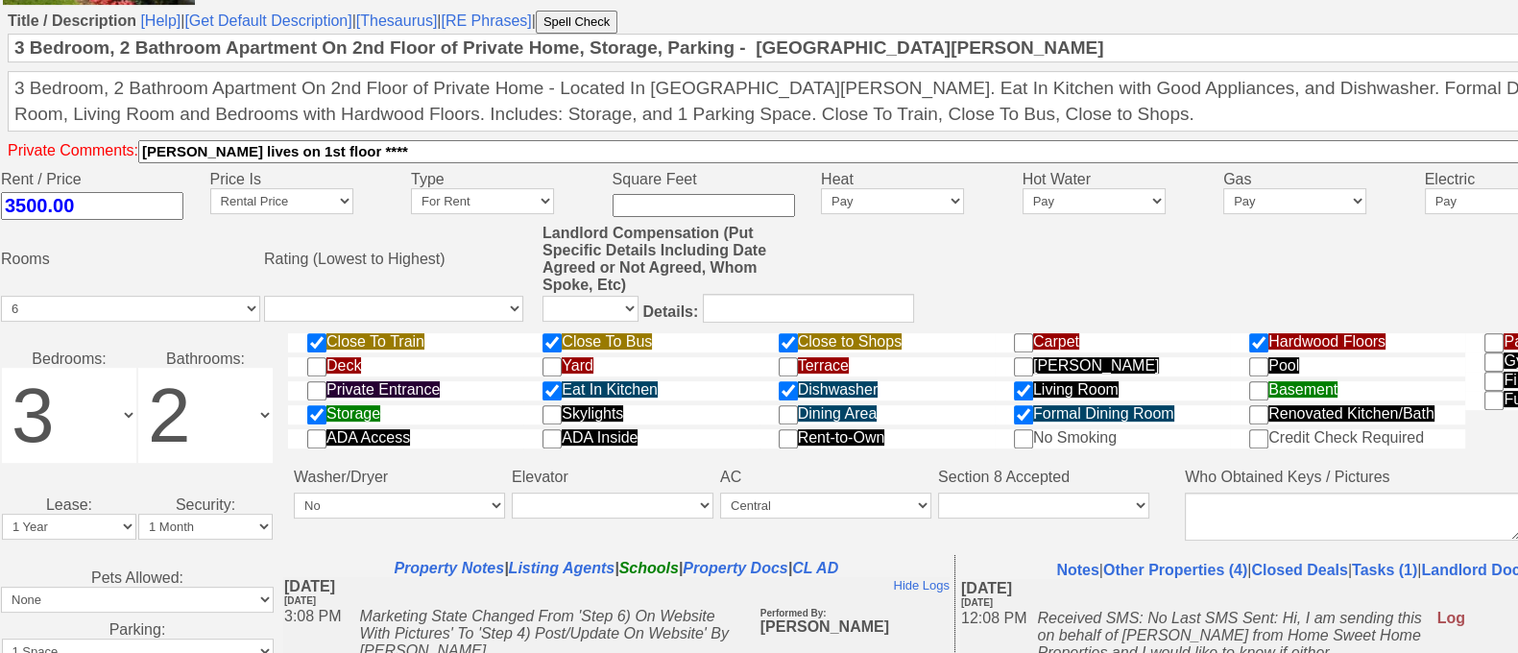
scroll to position [1170, 0]
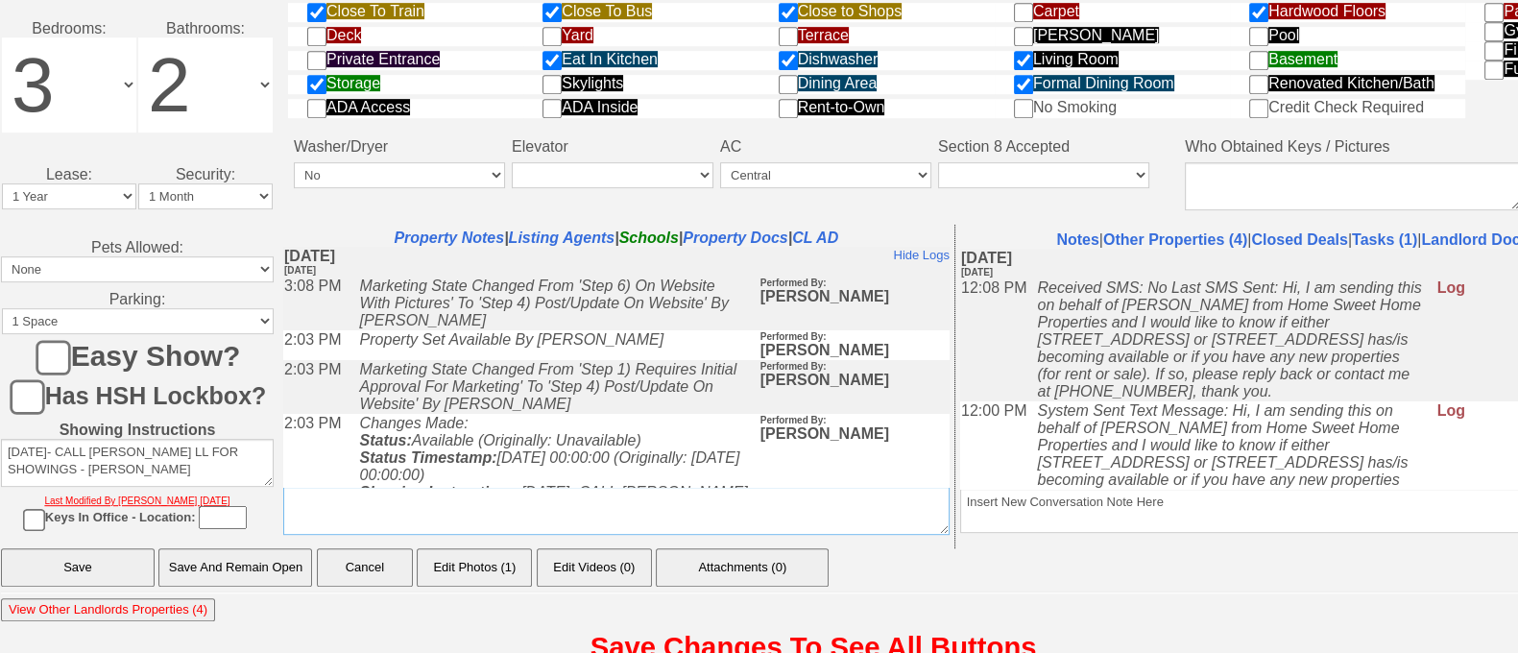
click at [858, 498] on textarea "Insert New Note For This Property Only" at bounding box center [616, 511] width 667 height 48
drag, startPoint x: 643, startPoint y: 492, endPoint x: 36, endPoint y: 506, distance: 607.2
click at [36, 506] on tr "Pets Allowed: None Cats Small Dogs Cats and Small Dogs Pets Allowed Maybe Extra…" at bounding box center [813, 387] width 1625 height 324
type textarea "UNAVAILABLE PER LL TXT"
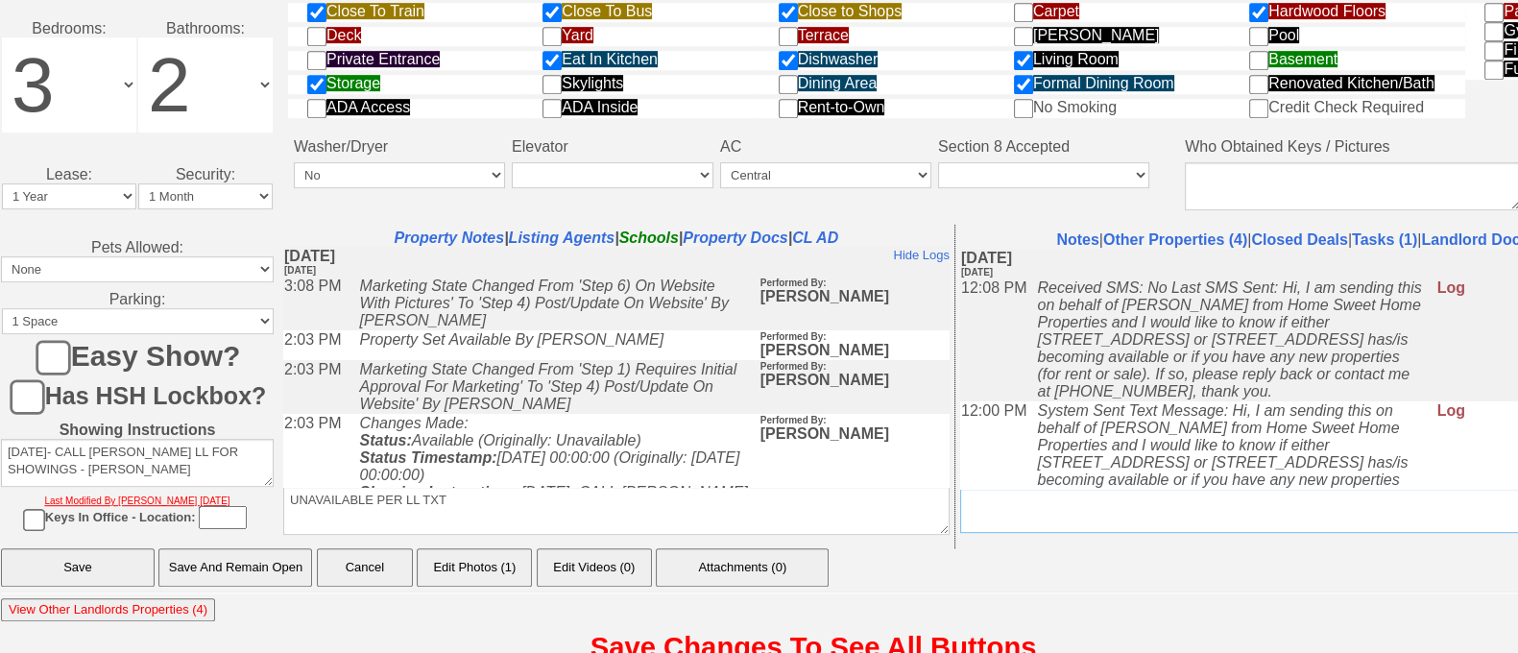
click at [1159, 489] on textarea "Insert New Conversation Note Here" at bounding box center [1293, 511] width 667 height 44
paste textarea "UNAVAILABLE PER LL TXT"
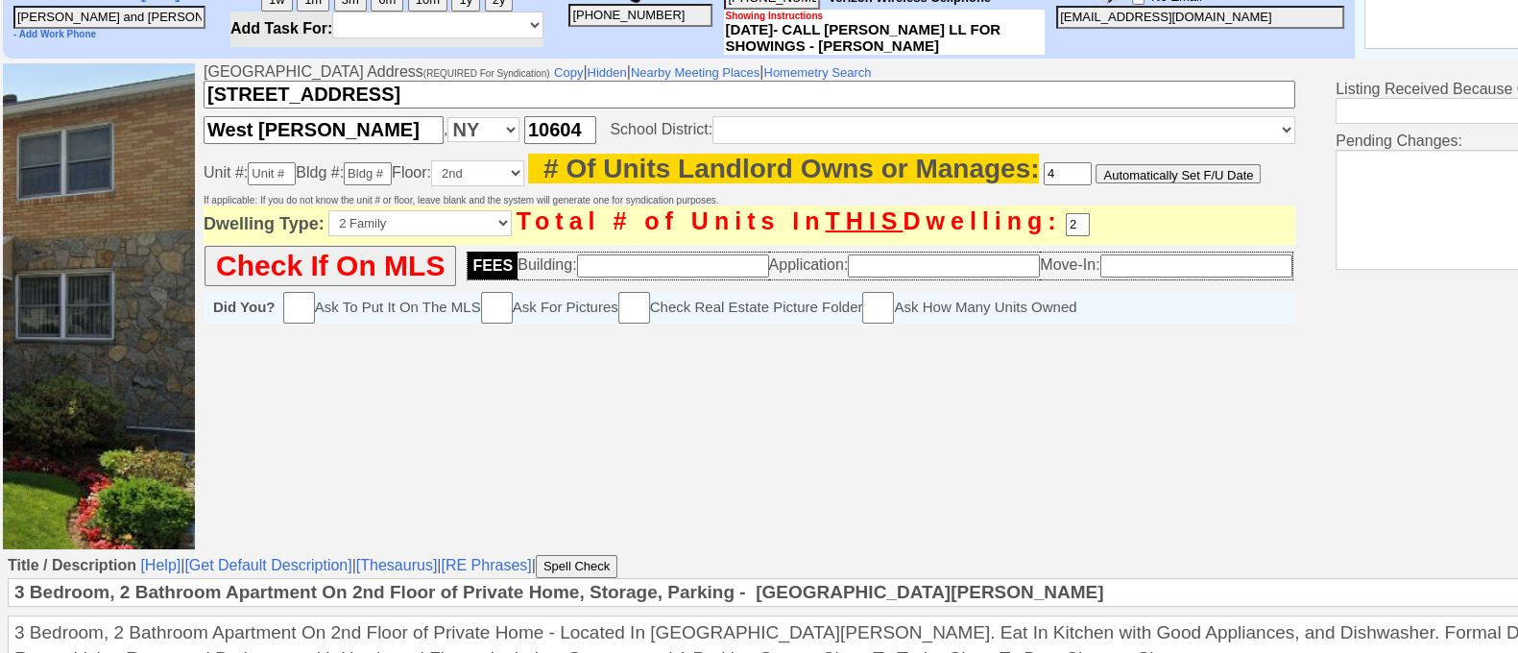
scroll to position [1100, 0]
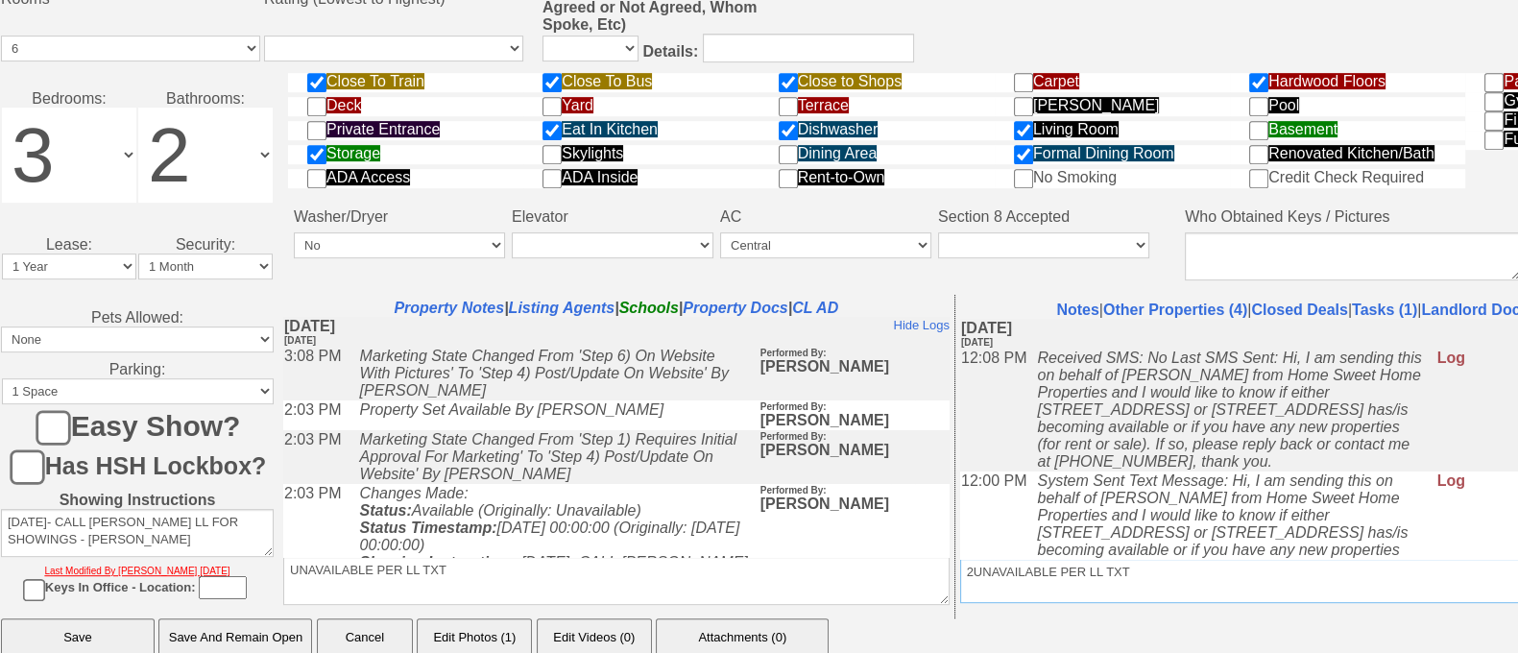
click at [997, 559] on textarea "Insert New Conversation Note Here" at bounding box center [1293, 581] width 667 height 44
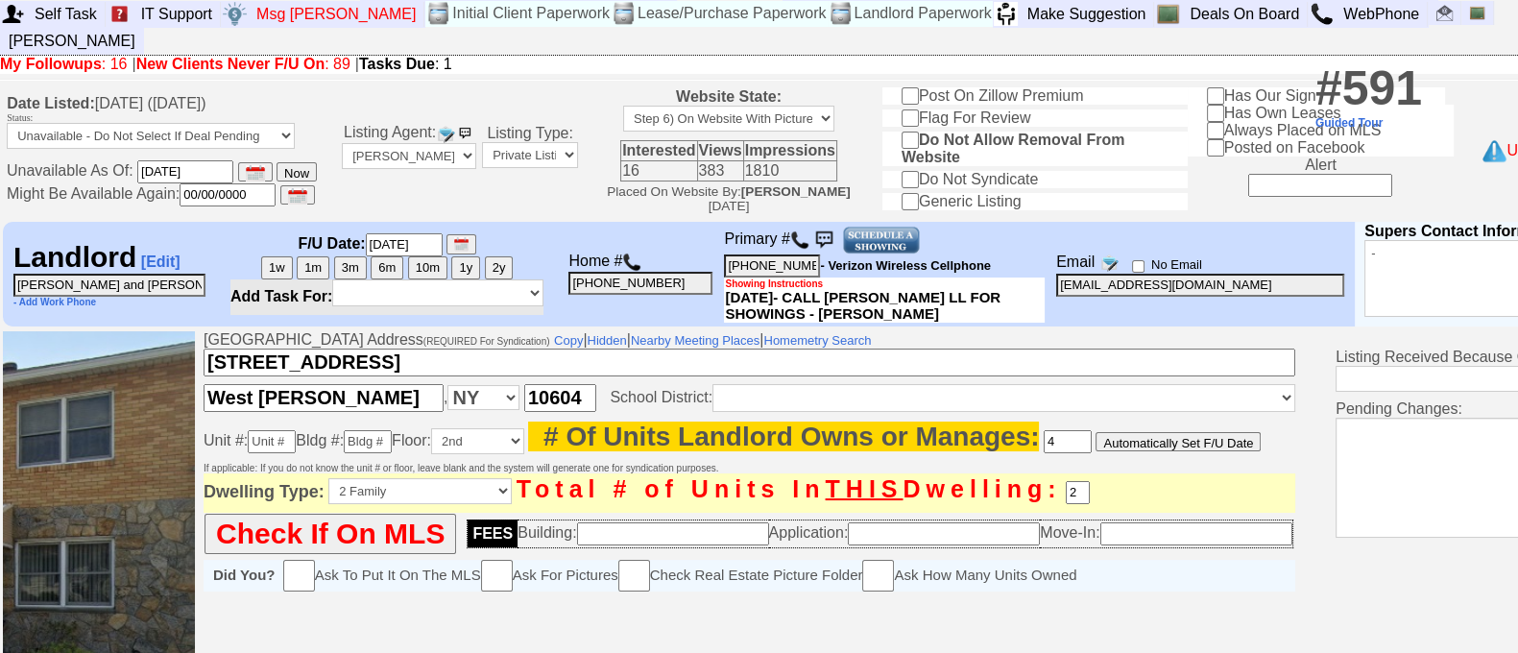
scroll to position [26, 0]
type textarea "25 LINCOLN 2ND FLOR UNAVAILABLE PER LL TXT"
click at [441, 257] on button "10m" at bounding box center [427, 268] width 39 height 23
type input "08/03/2026"
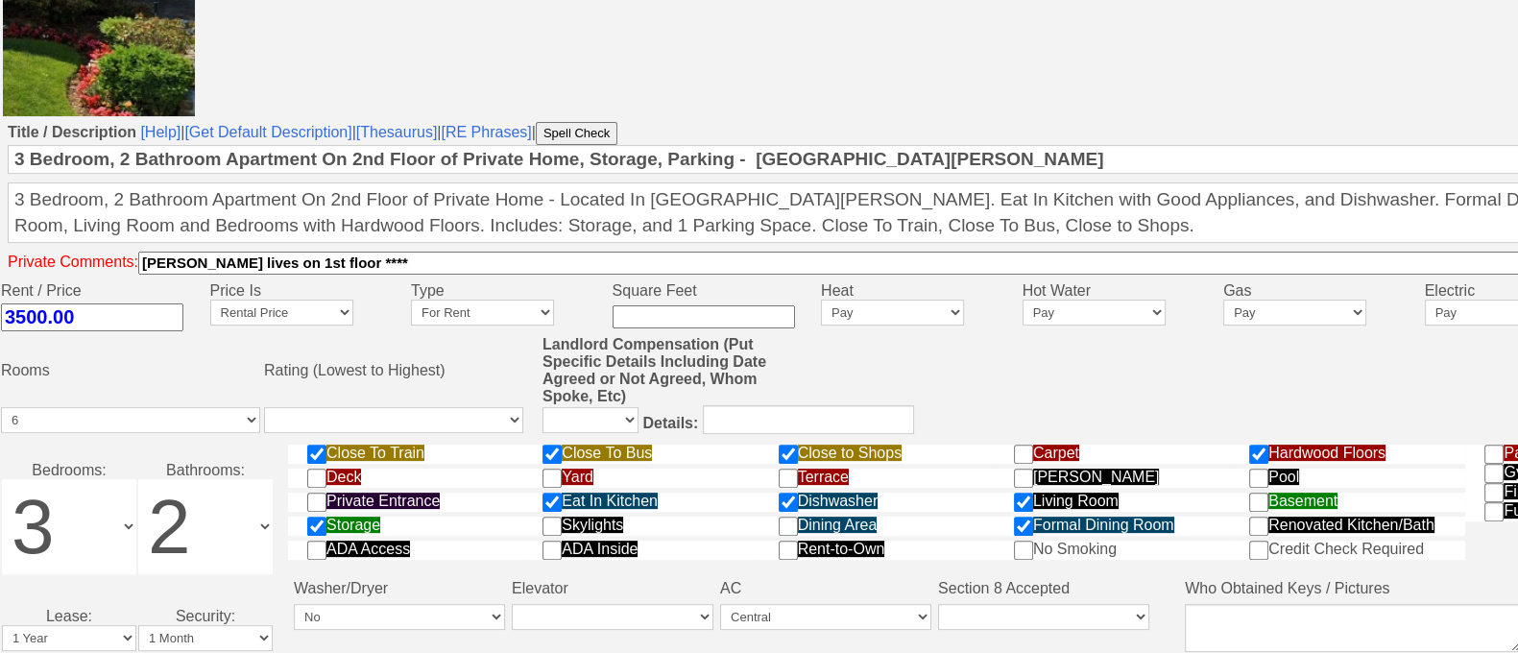
scroll to position [1170, 0]
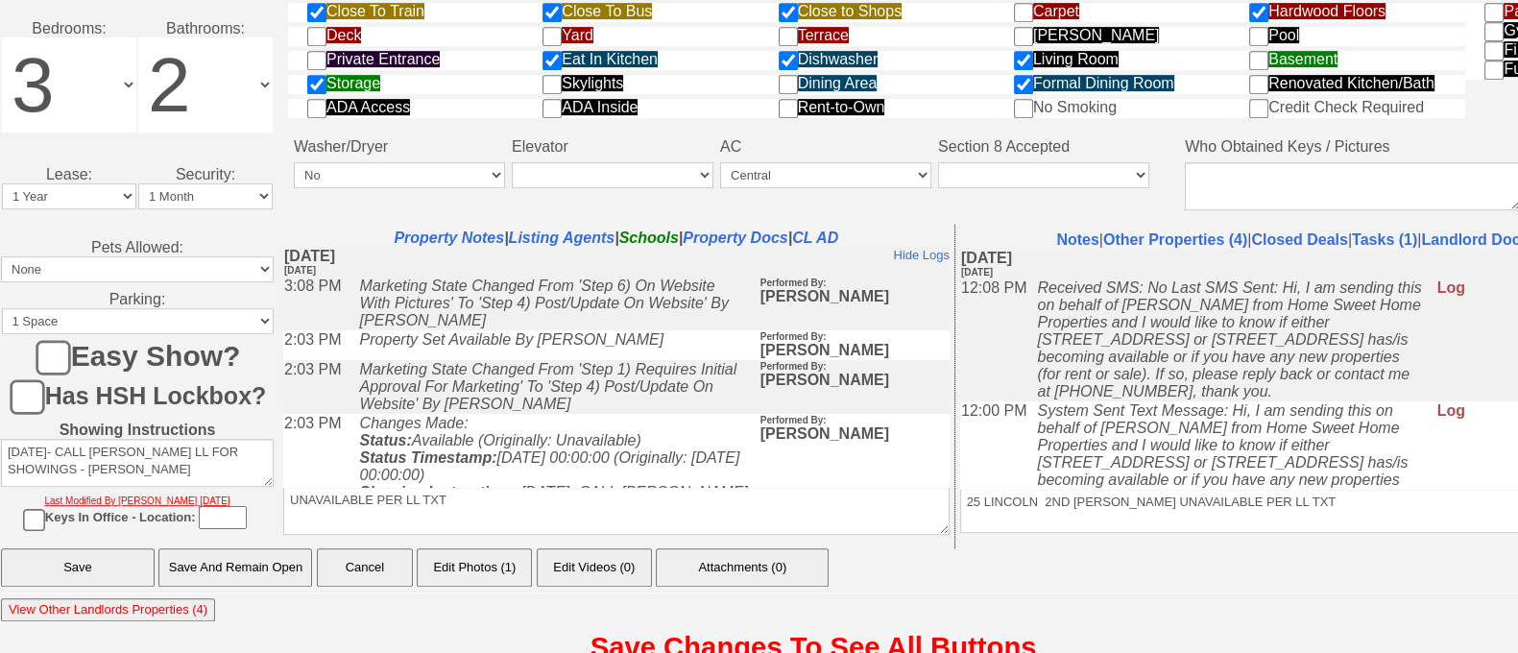
click at [137, 548] on input "Save" at bounding box center [78, 567] width 154 height 38
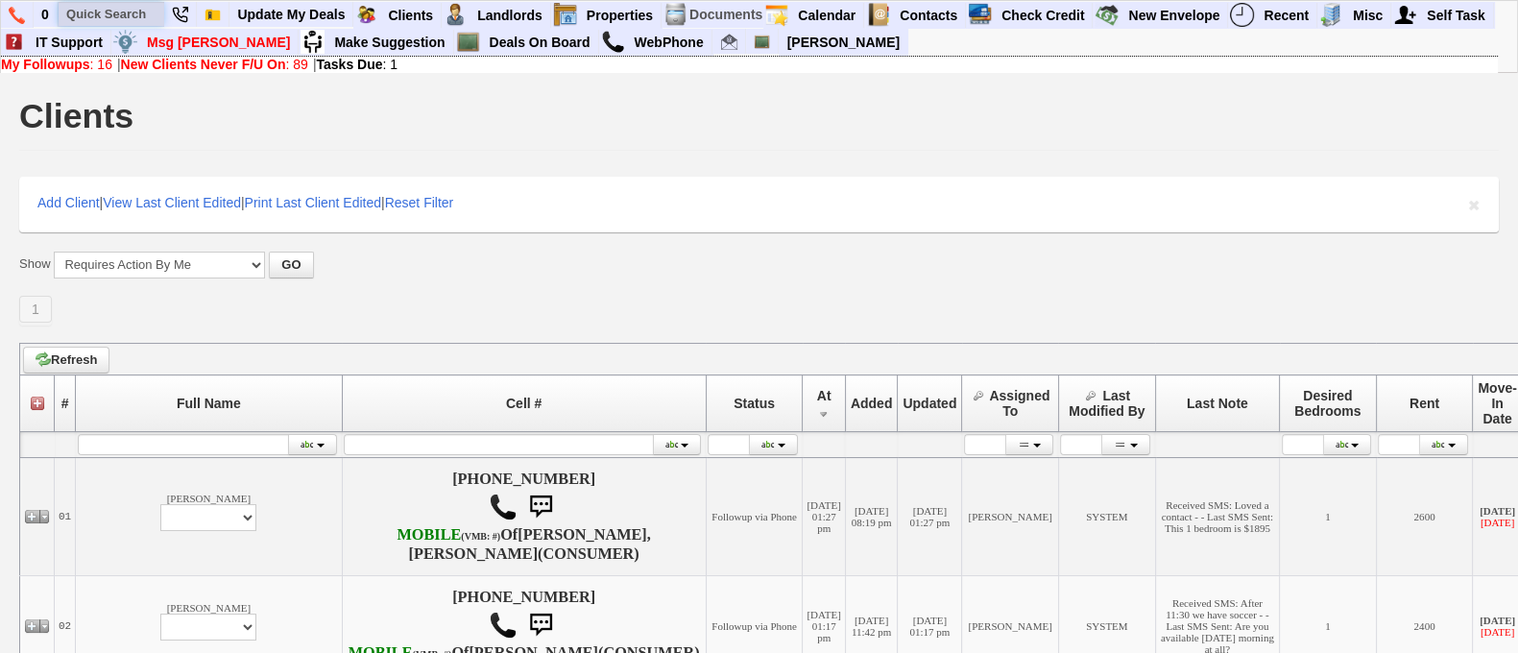
drag, startPoint x: 1459, startPoint y: 4, endPoint x: 103, endPoint y: 6, distance: 1356.1
click at [103, 6] on input "text" at bounding box center [112, 14] width 106 height 24
click at [142, 9] on input "25 lincoln" at bounding box center [112, 14] width 106 height 24
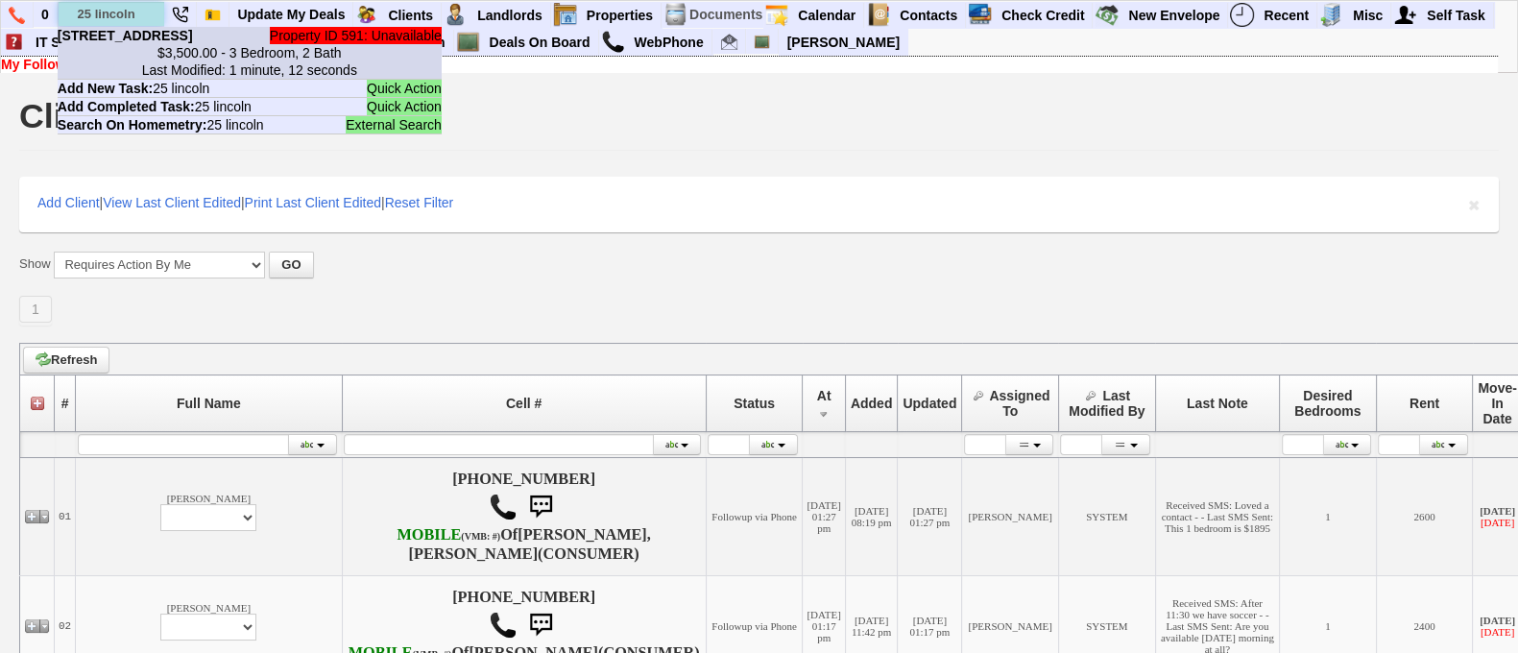
type input "25 lincoln"
click at [174, 43] on b "25 Lincoln Ave E - Floor: 2nd in West Harrison, NY" at bounding box center [125, 35] width 135 height 15
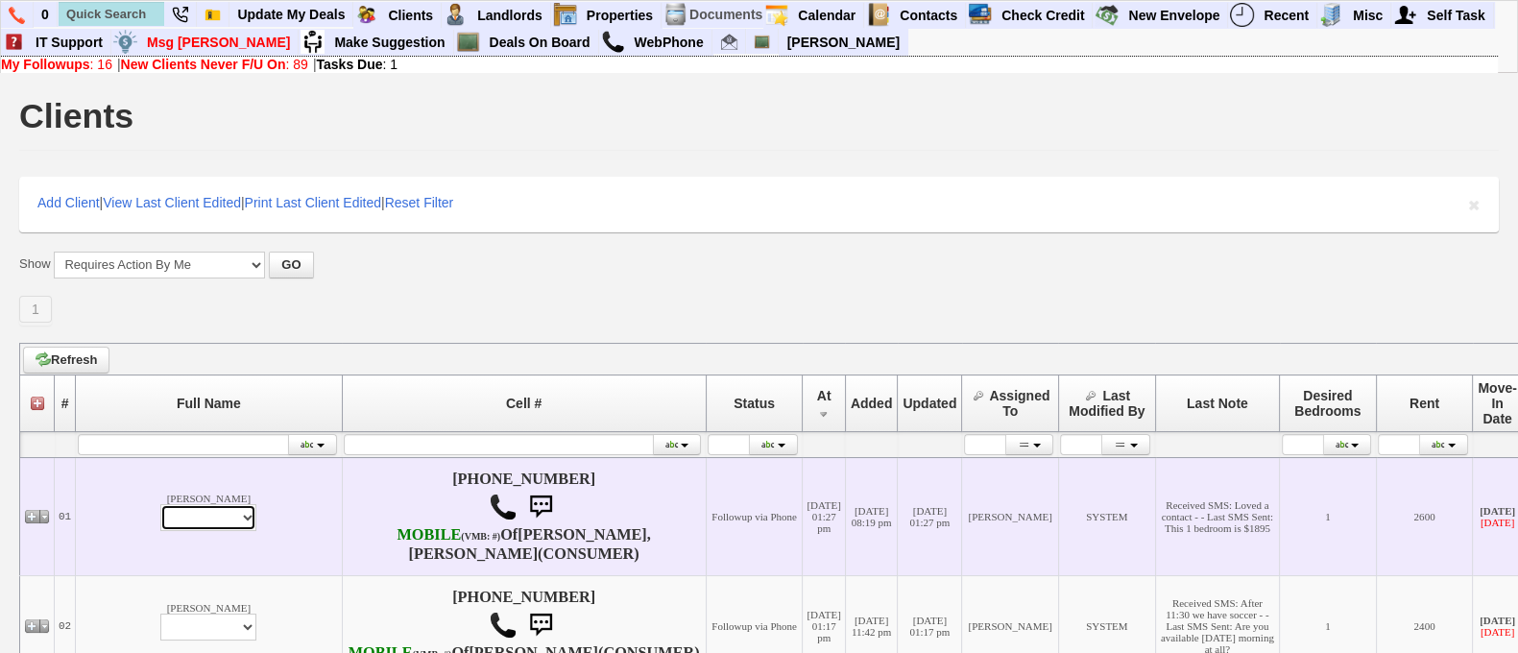
click at [160, 525] on select "Profile Edit Print Email Externally (Will Not Be Tracked In CRM) Closed Deals" at bounding box center [208, 517] width 96 height 27
select select "ChangeURL,/crm/custom/edit_client_form.php?redirect=%2Fcrm%2Fclients.php&id=167…"
click at [160, 515] on select "Profile Edit Print Email Externally (Will Not Be Tracked In CRM) Closed Deals" at bounding box center [208, 517] width 96 height 27
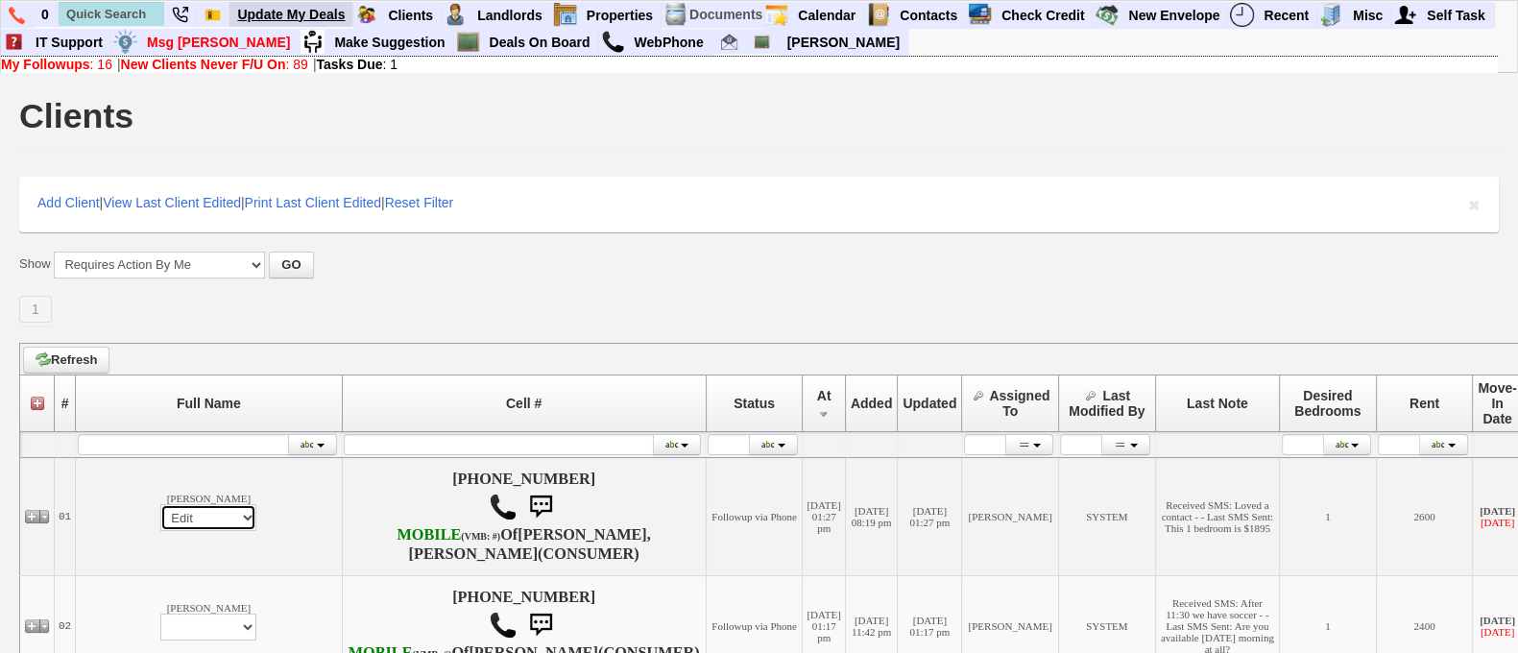
select select
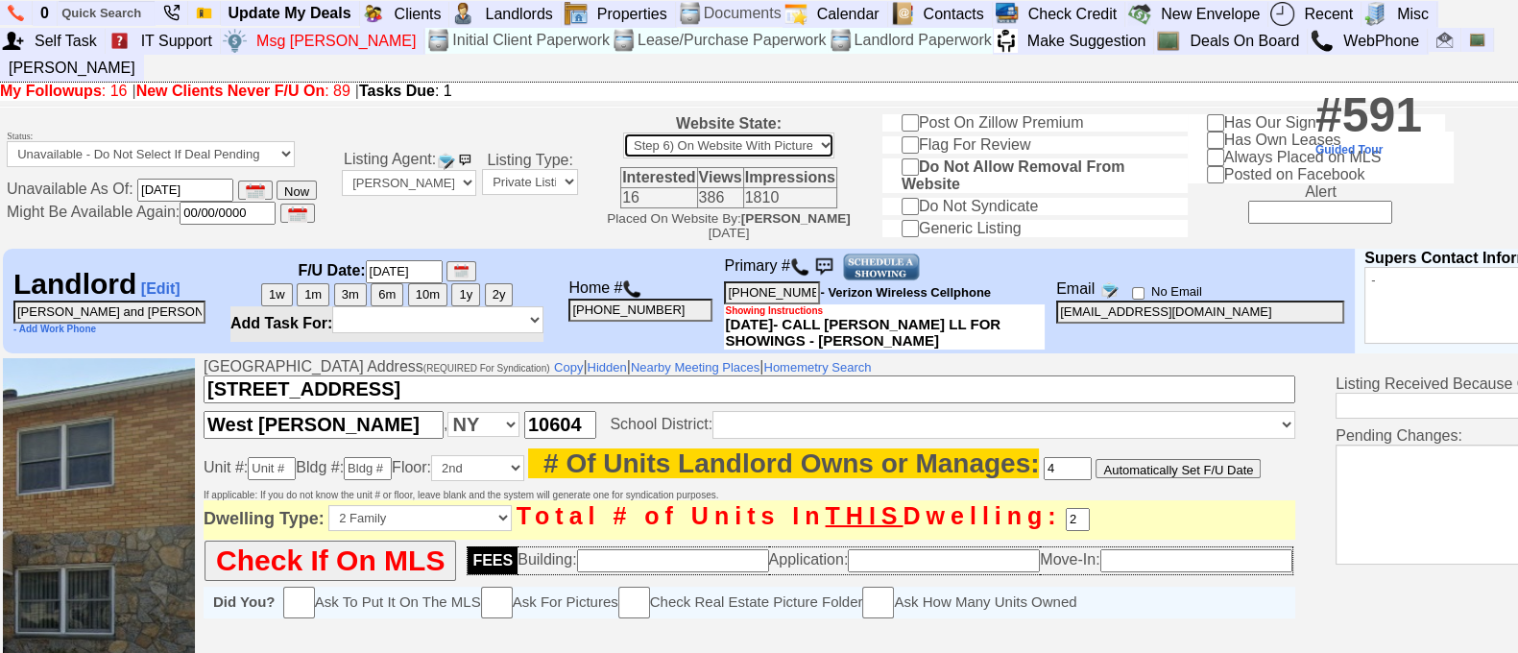
click at [827, 133] on select "Step 1) Requires Initial Approval For Marketing Step 2) Initial Approval Receiv…" at bounding box center [728, 146] width 211 height 26
select select "Step 7) Delete From Website"
click at [648, 133] on select "Step 1) Requires Initial Approval For Marketing Step 2) Initial Approval Receiv…" at bounding box center [728, 146] width 211 height 26
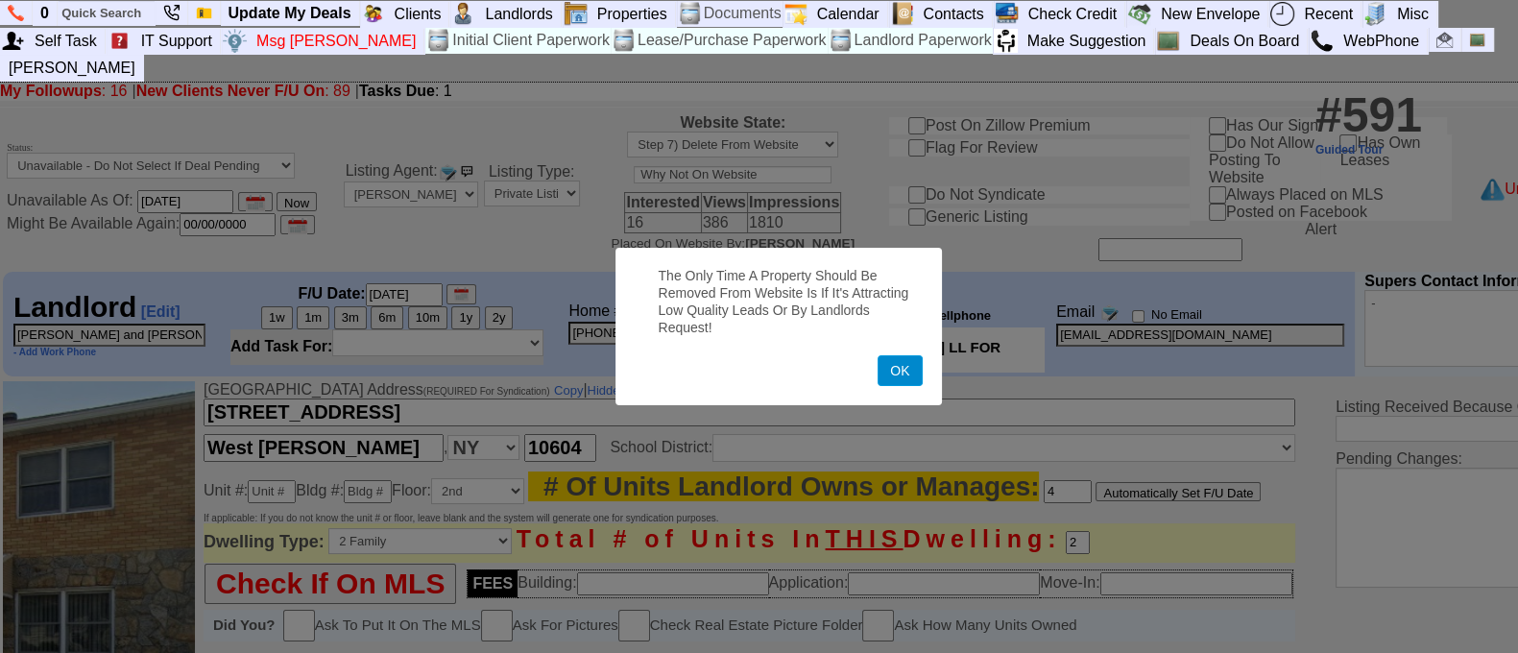
click at [917, 380] on button "OK" at bounding box center [900, 370] width 44 height 31
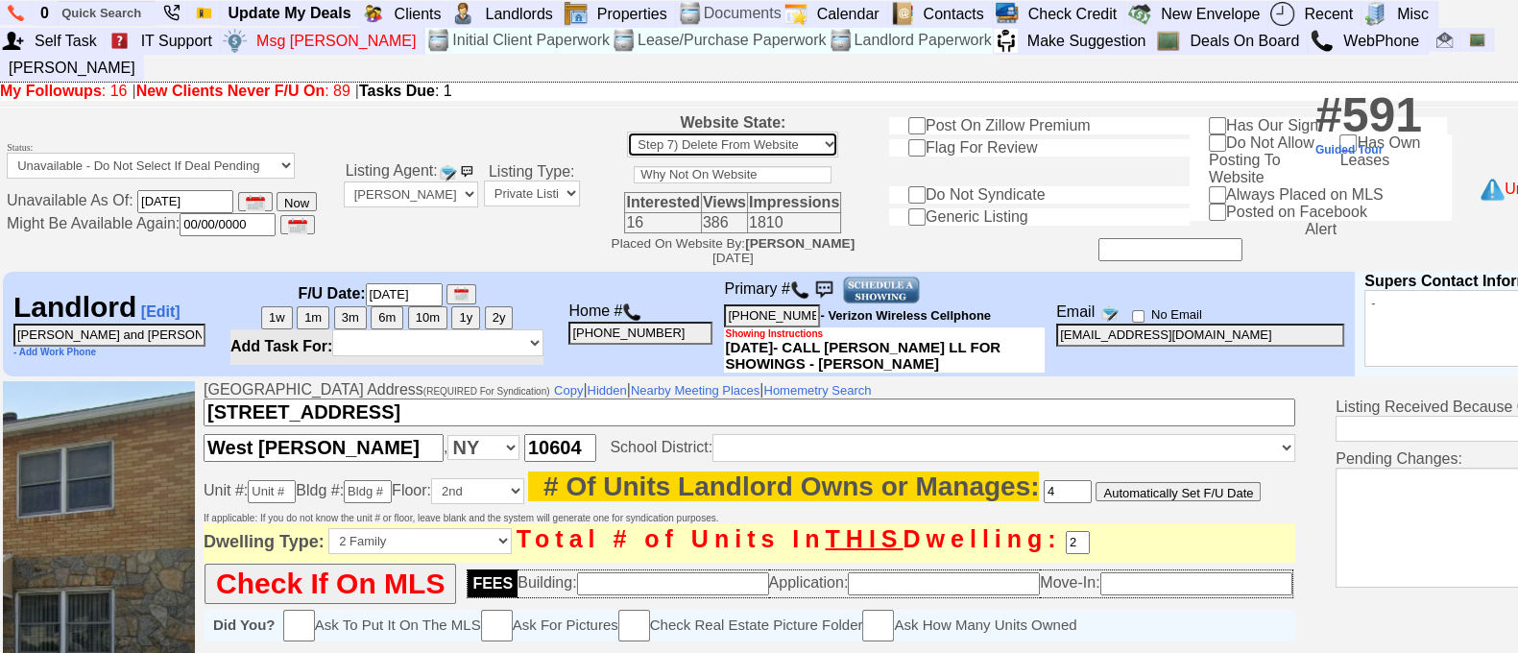
scroll to position [1186, 0]
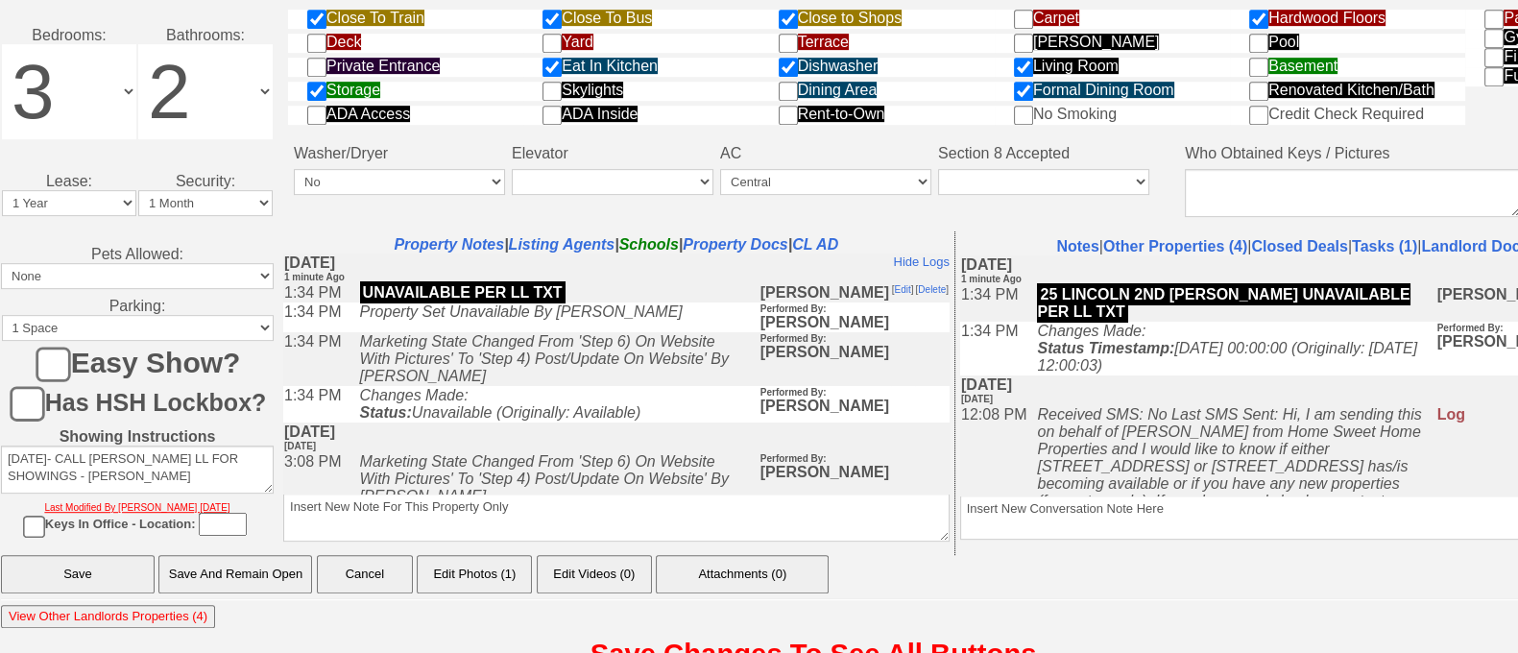
click at [246, 555] on input "Save And Remain Open" at bounding box center [235, 574] width 154 height 38
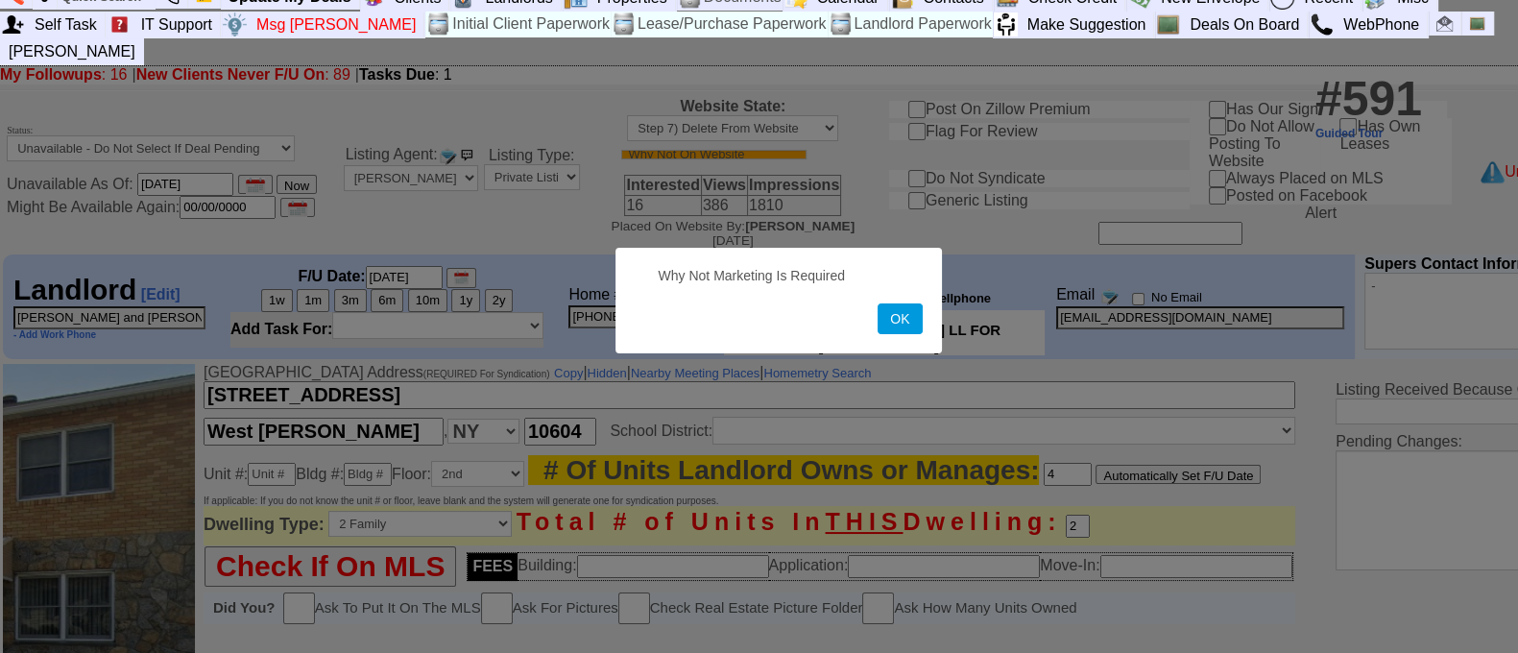
scroll to position [0, 0]
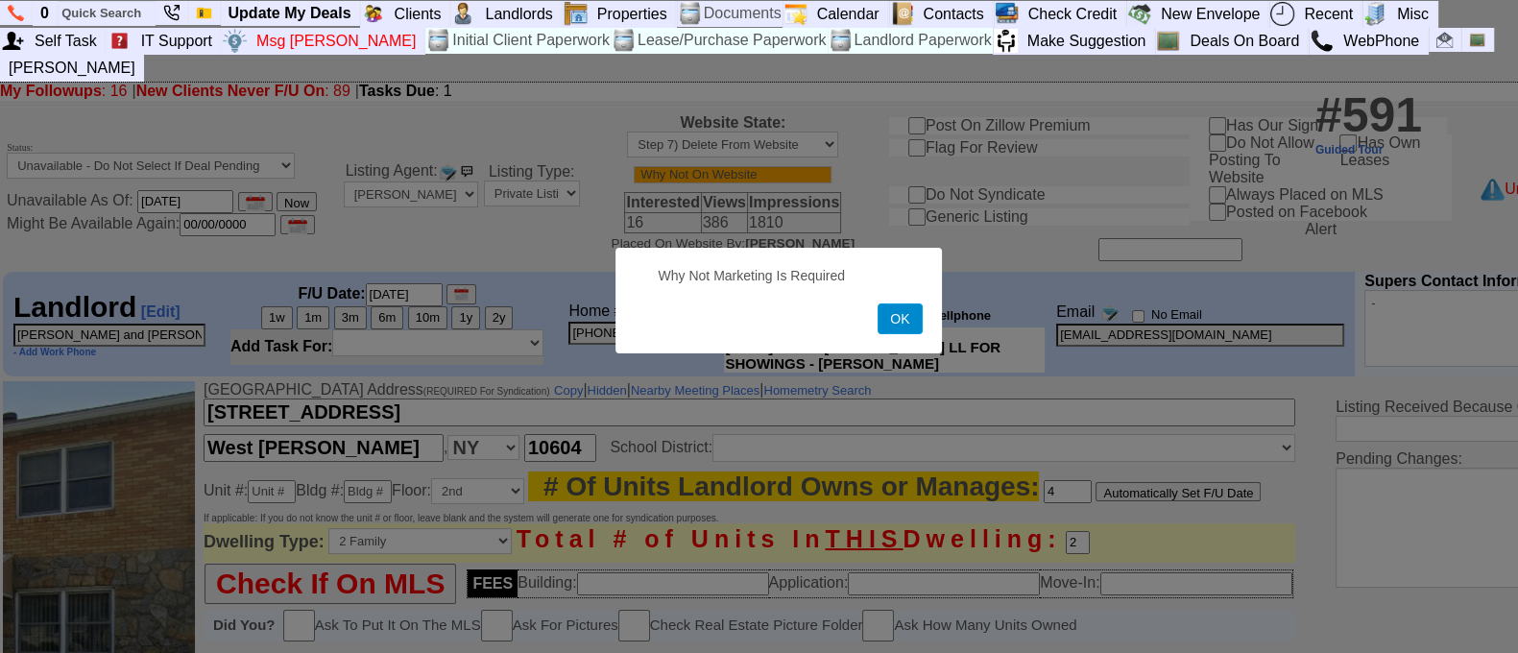
click at [898, 319] on button "OK" at bounding box center [900, 318] width 44 height 31
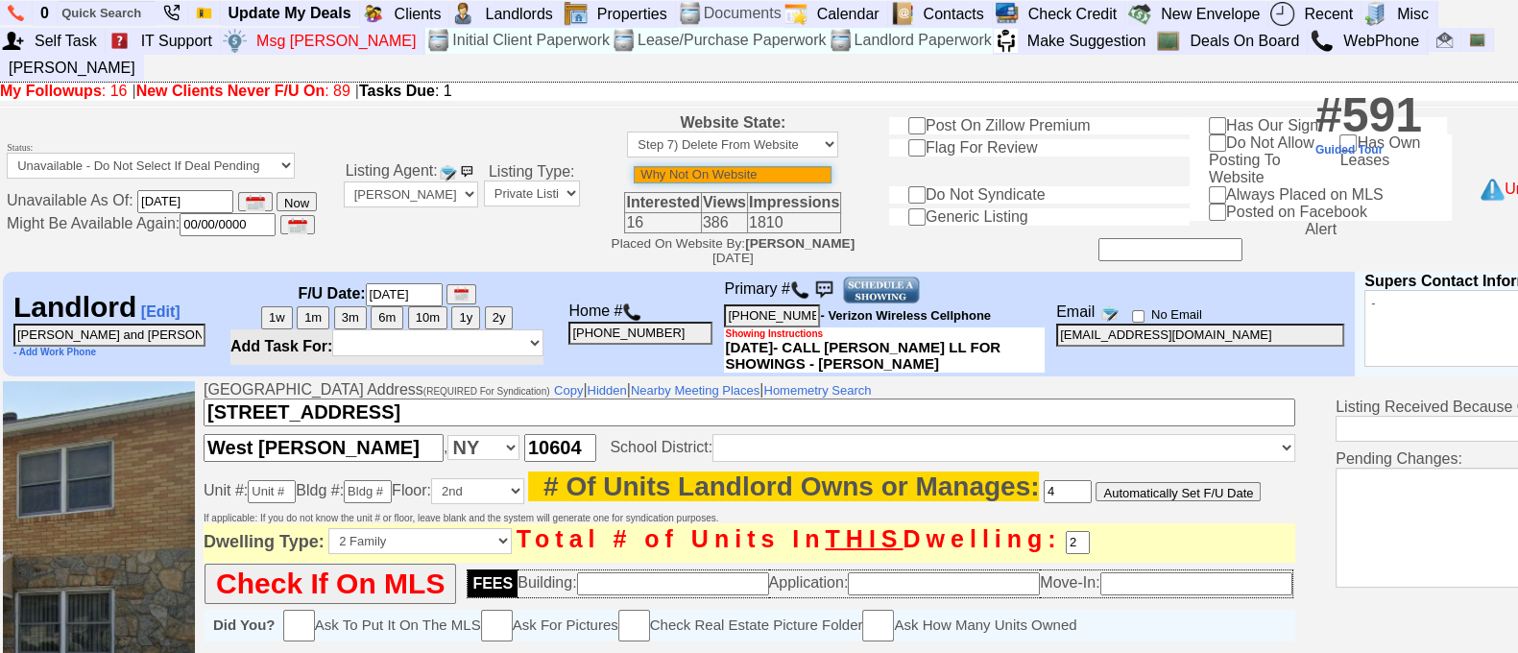
click at [695, 166] on input "text" at bounding box center [733, 174] width 198 height 17
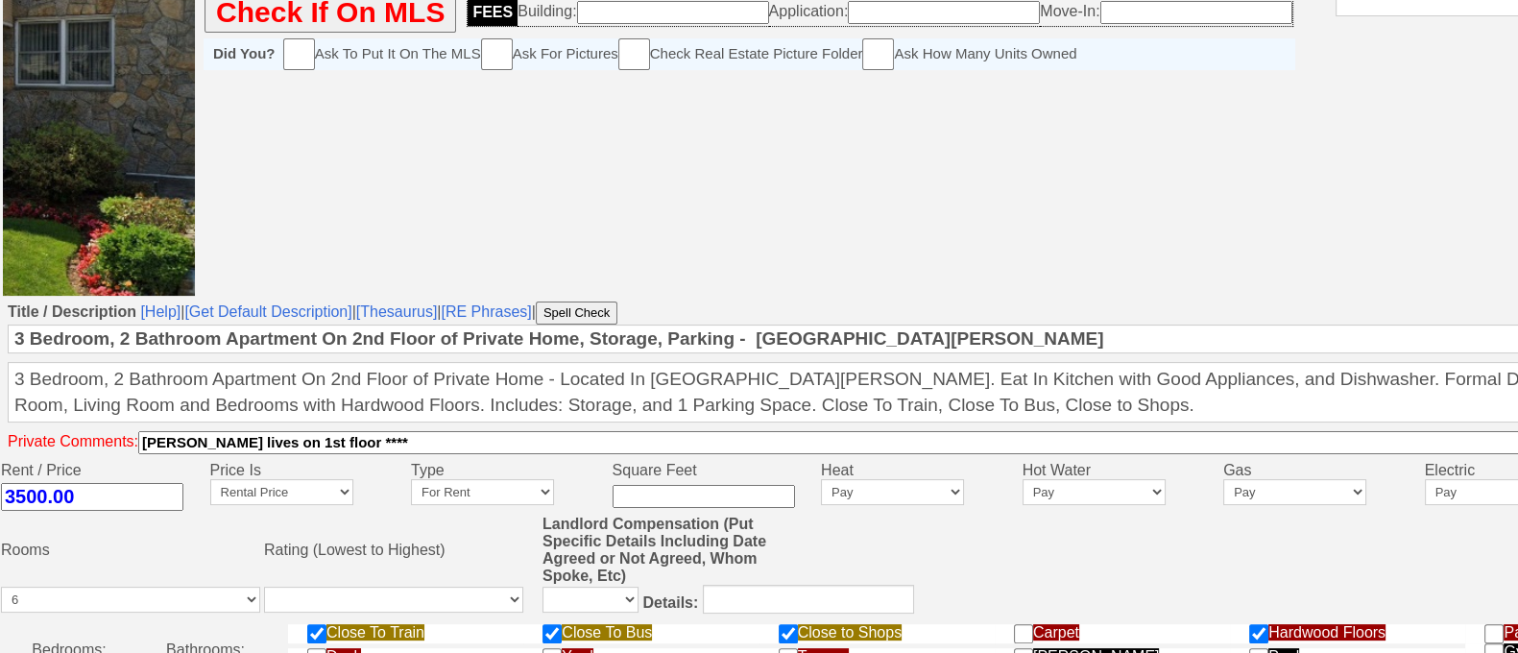
scroll to position [1186, 0]
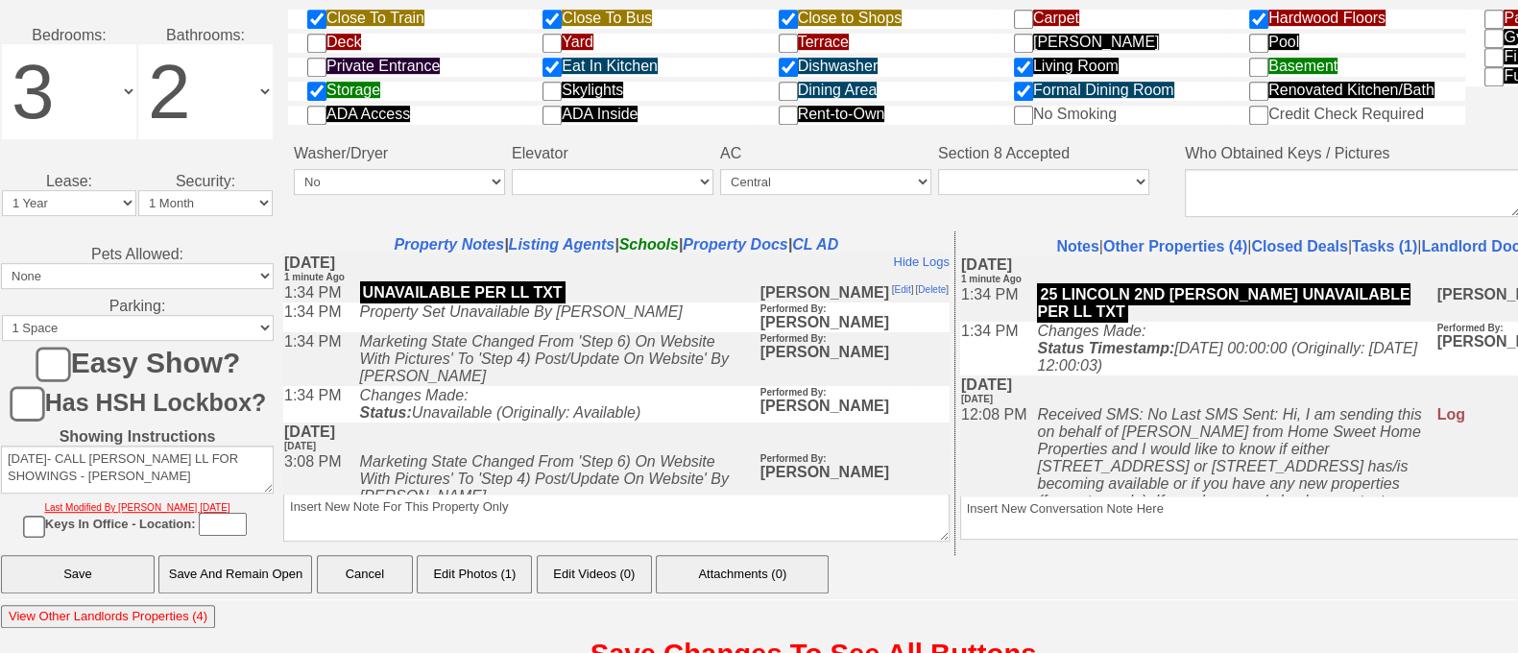
type input "not available"
click at [290, 555] on input "Save And Remain Open" at bounding box center [235, 574] width 154 height 38
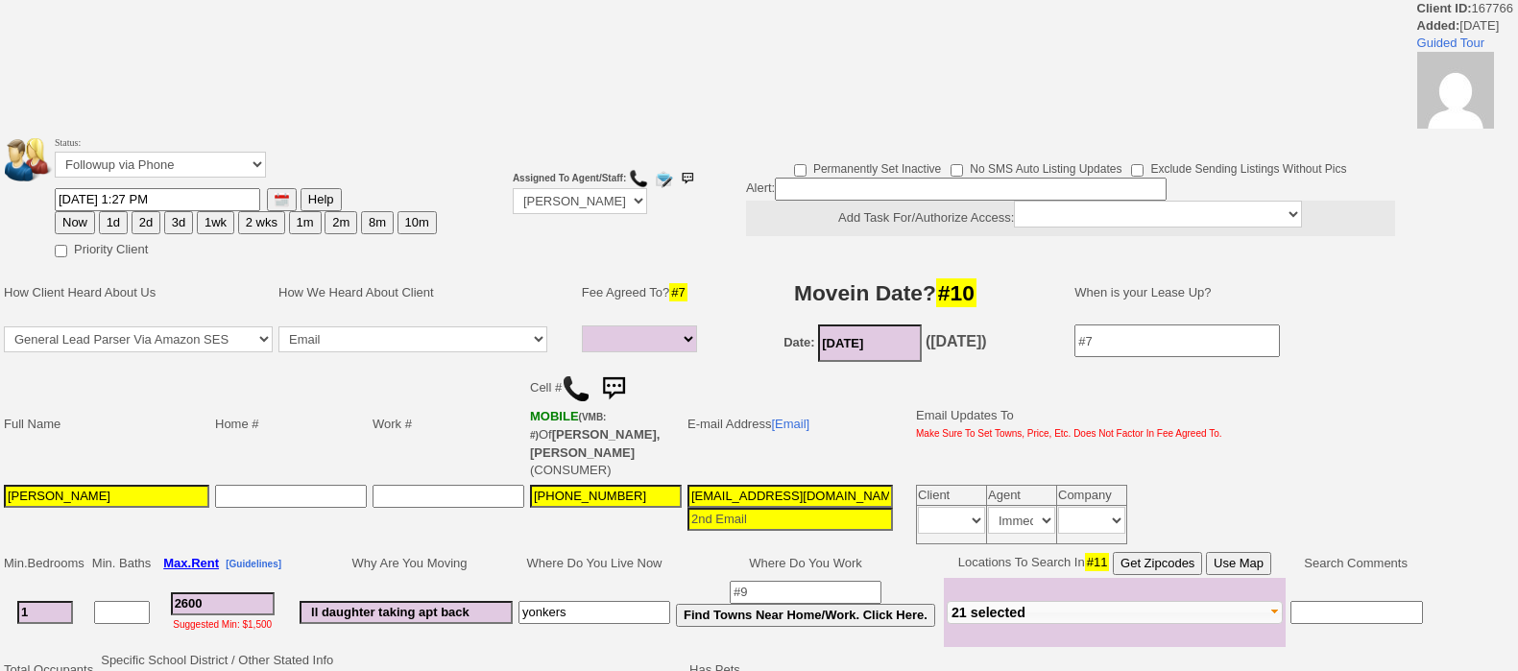
select select
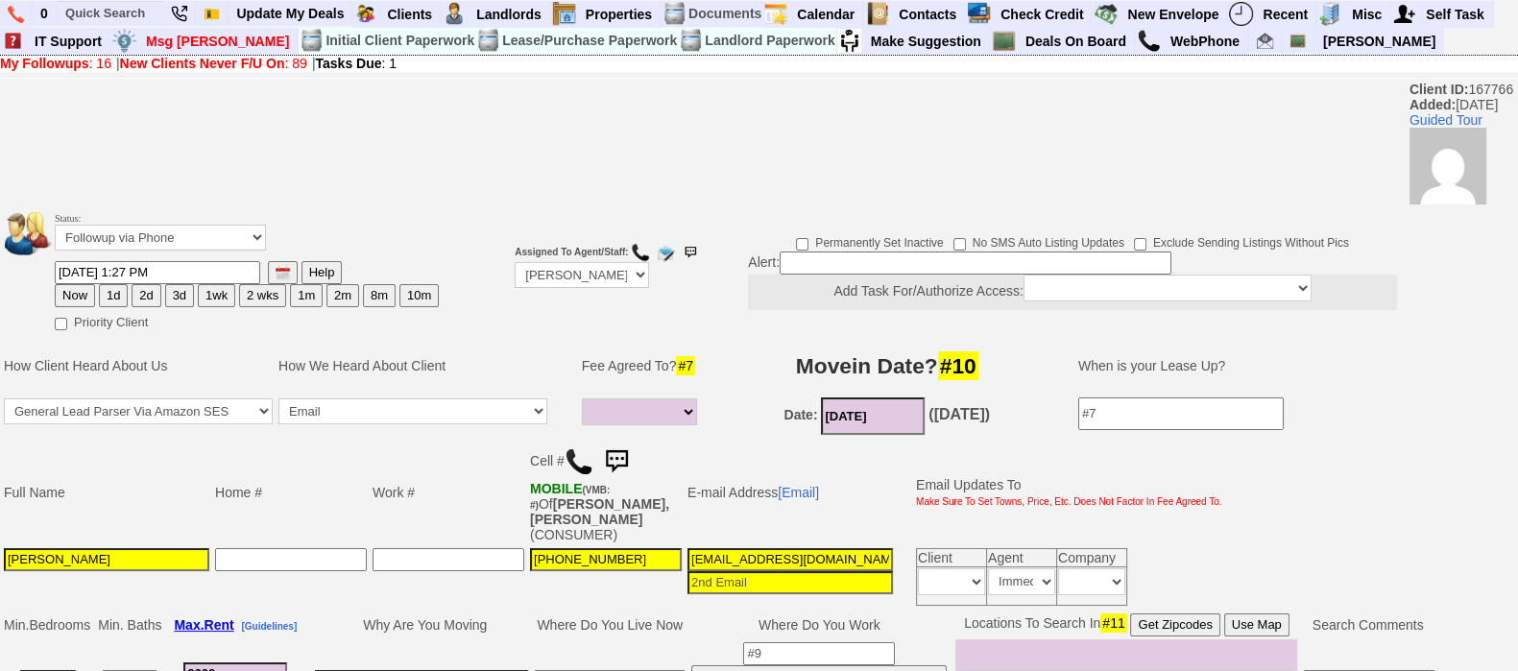
click at [635, 462] on img at bounding box center [616, 462] width 38 height 38
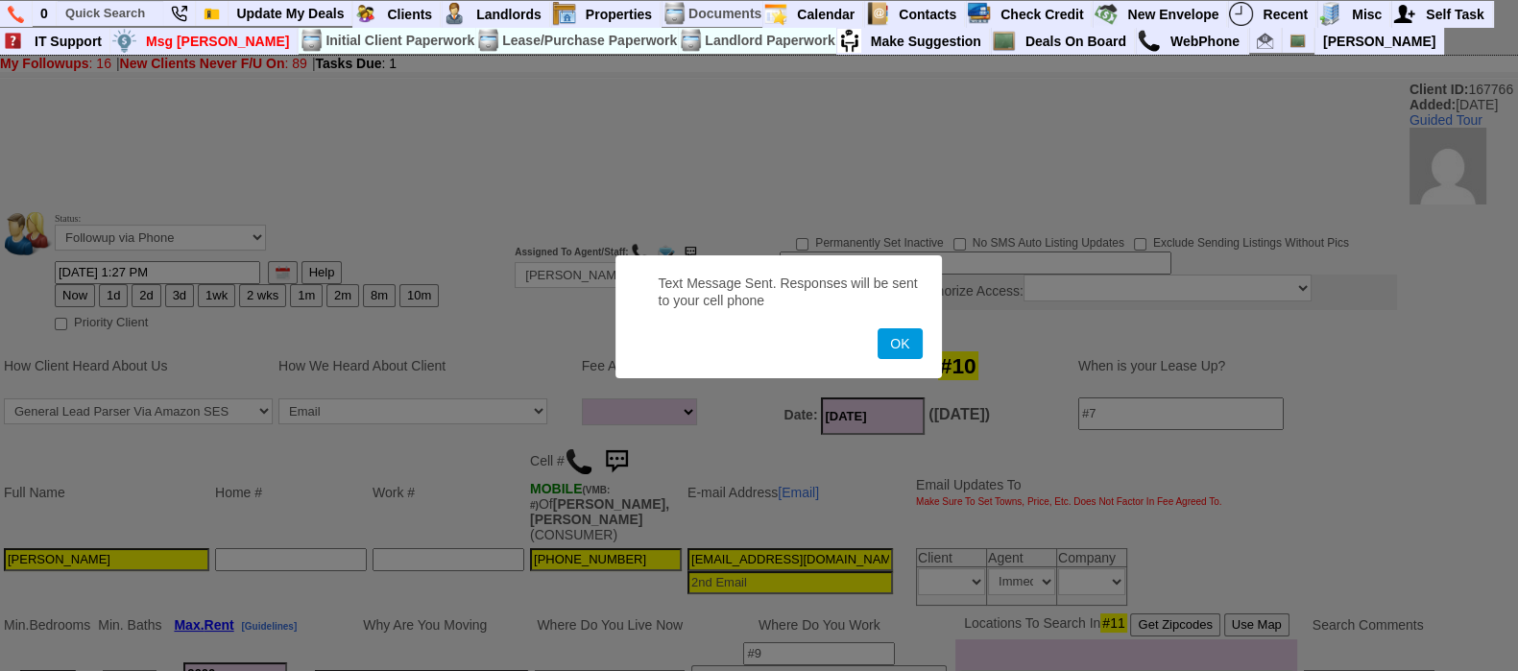
click at [878, 328] on button "OK" at bounding box center [900, 343] width 44 height 31
